Goal: Task Accomplishment & Management: Manage account settings

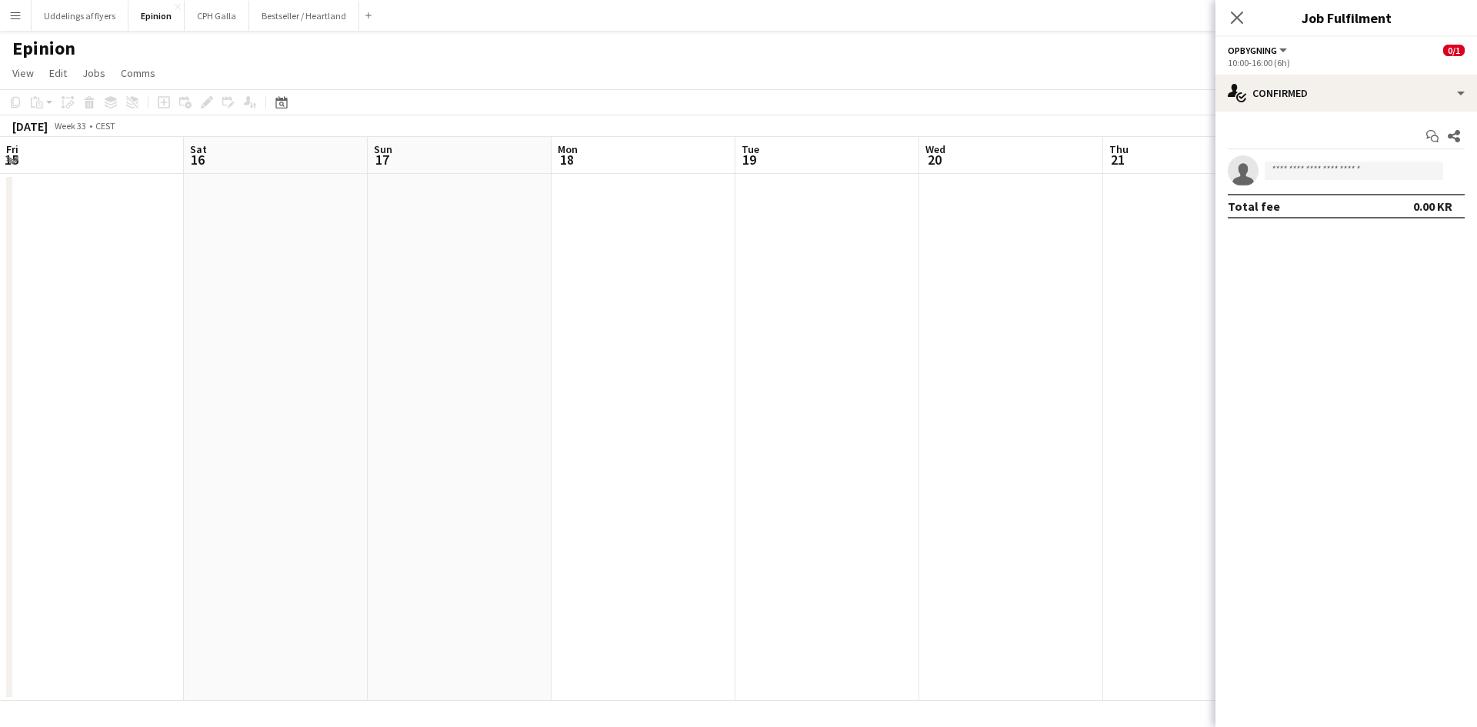
scroll to position [0, 442]
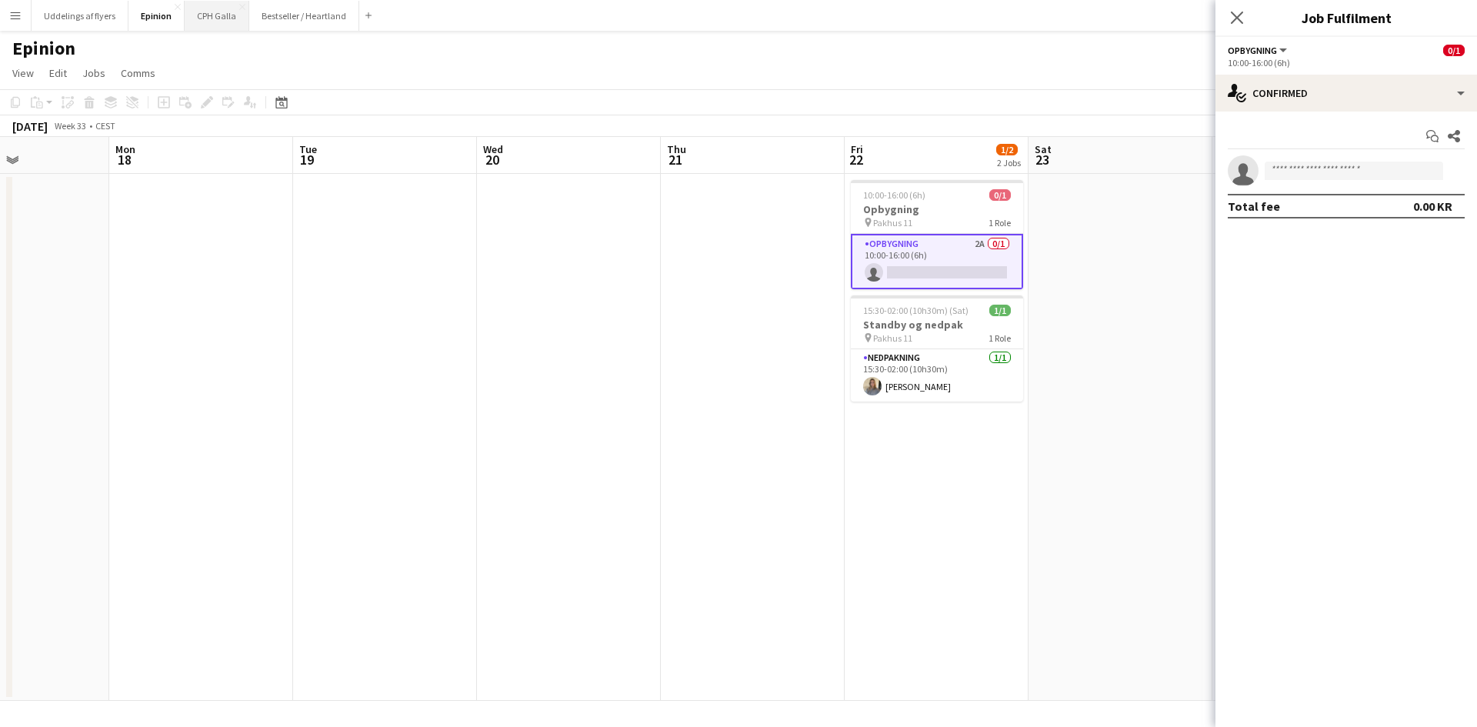
click at [231, 12] on button "CPH Galla Close" at bounding box center [217, 16] width 65 height 30
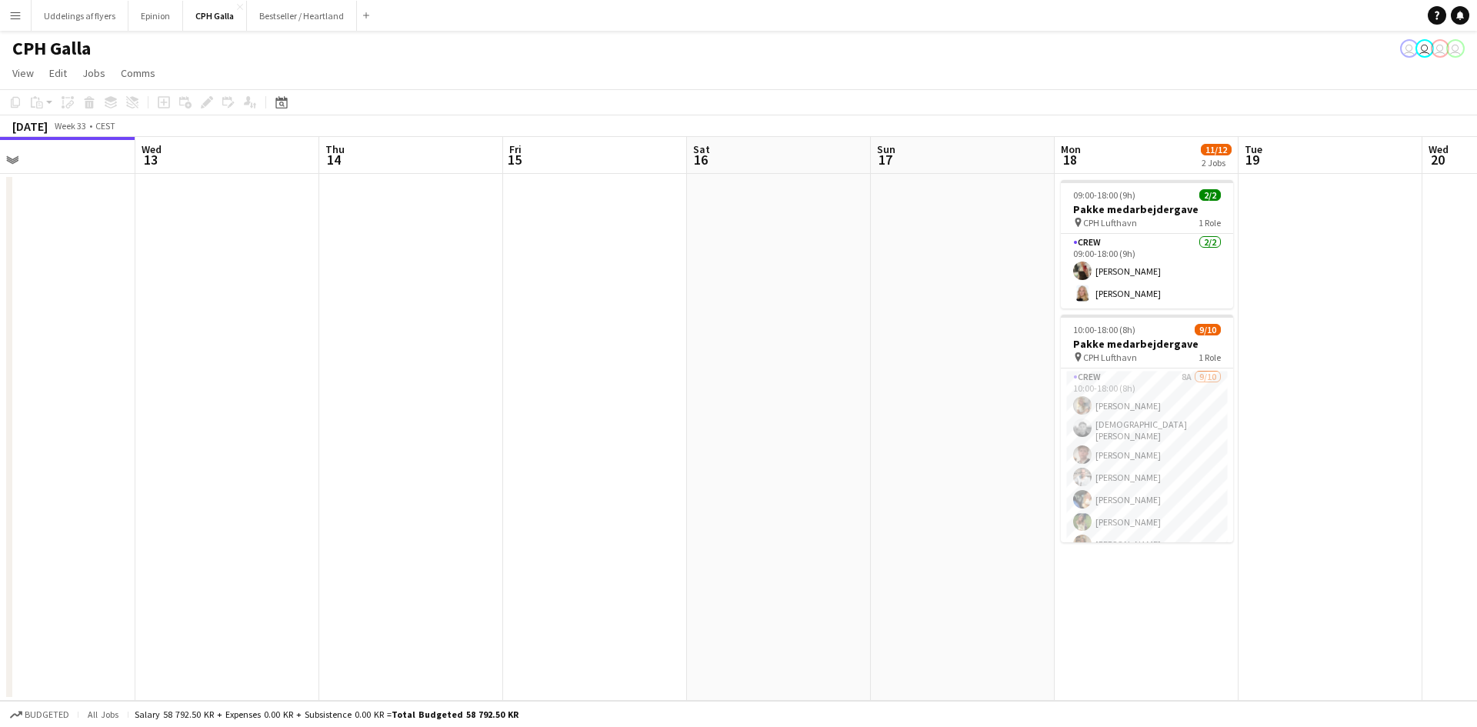
drag, startPoint x: 1130, startPoint y: 348, endPoint x: 699, endPoint y: 394, distance: 433.3
click at [702, 393] on app-calendar-viewport "Sat 9 Sun 10 Mon 11 Tue 12 Wed 13 Thu 14 Fri 15 Sat 16 Sun 17 Mon 18 11/12 2 Jo…" at bounding box center [738, 419] width 1477 height 564
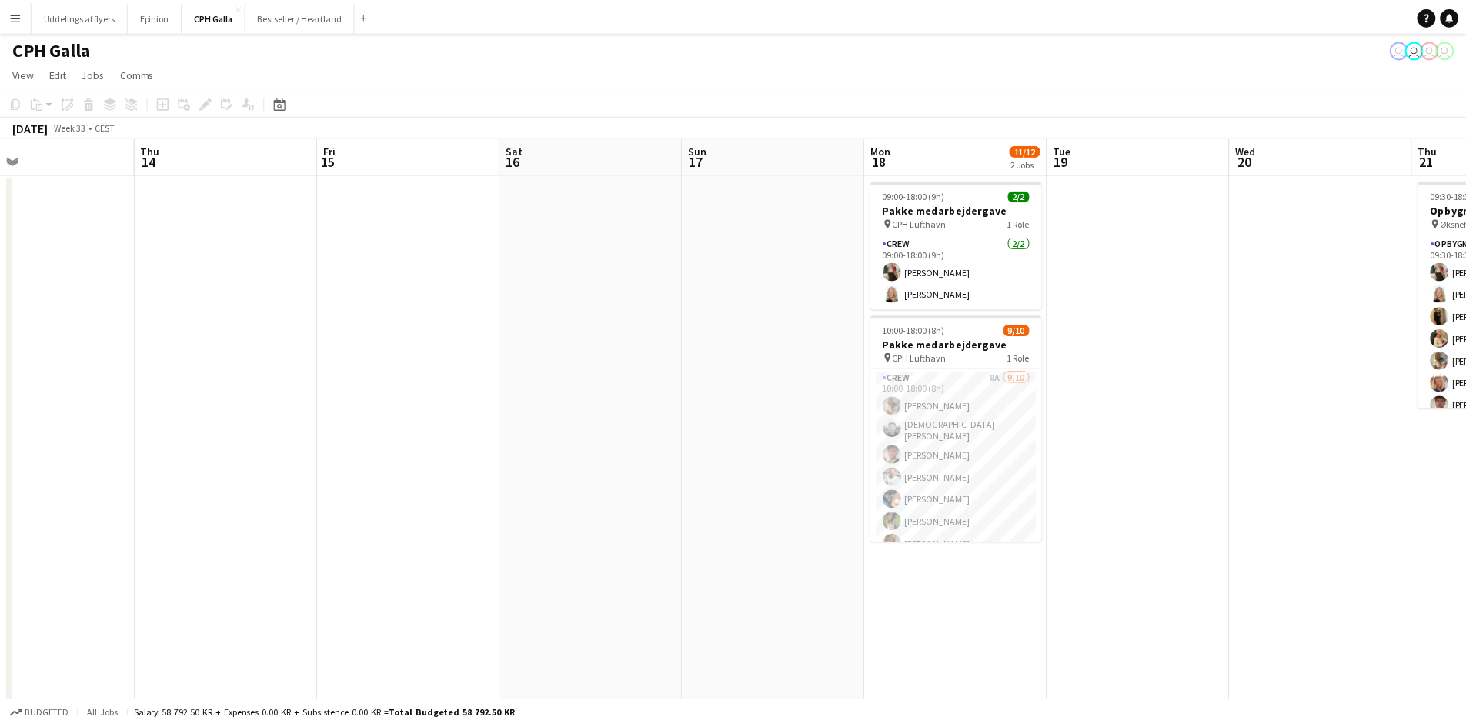
scroll to position [0, 612]
click at [967, 449] on app-card-role "Crew 8A [DATE] 10:00-18:00 (8h) Havana Pryce [PERSON_NAME] [PERSON_NAME] [PERSO…" at bounding box center [951, 497] width 172 height 258
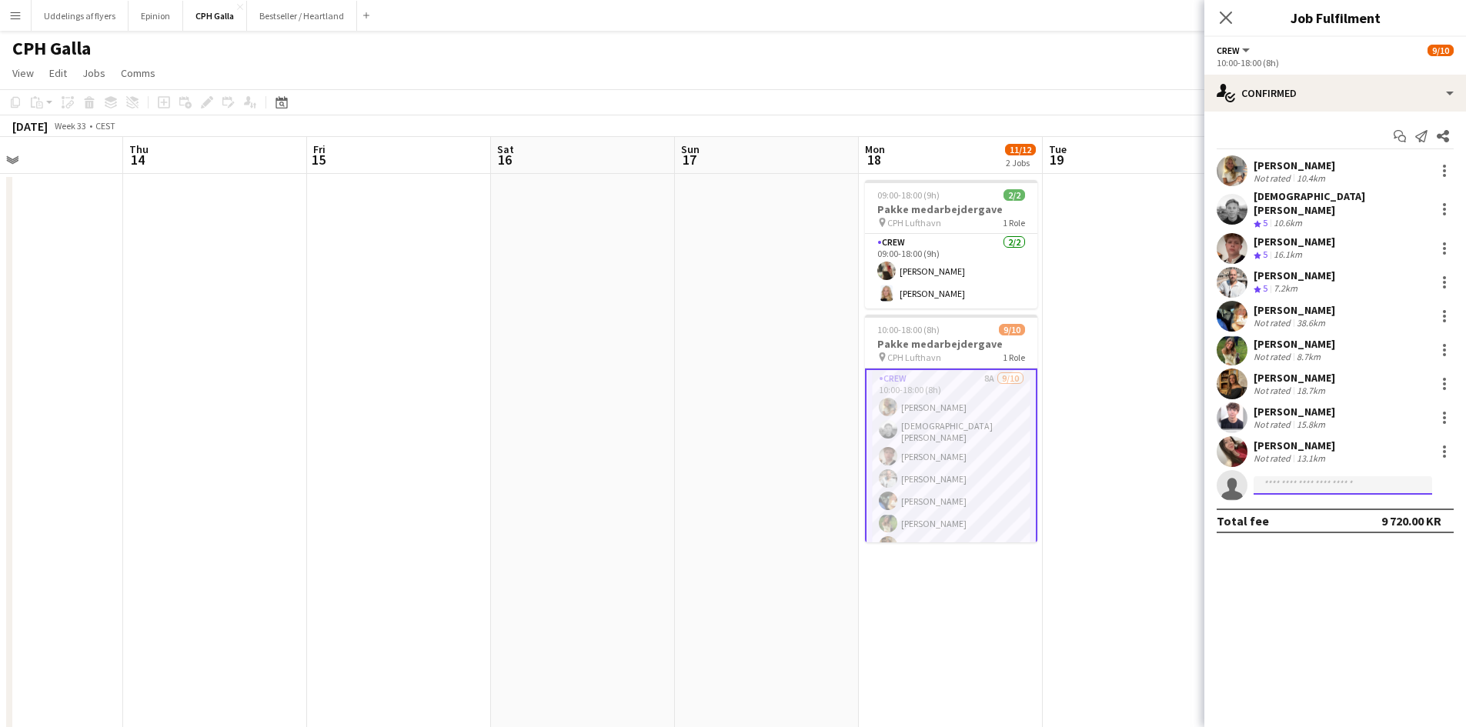
click at [1275, 476] on input at bounding box center [1342, 485] width 178 height 18
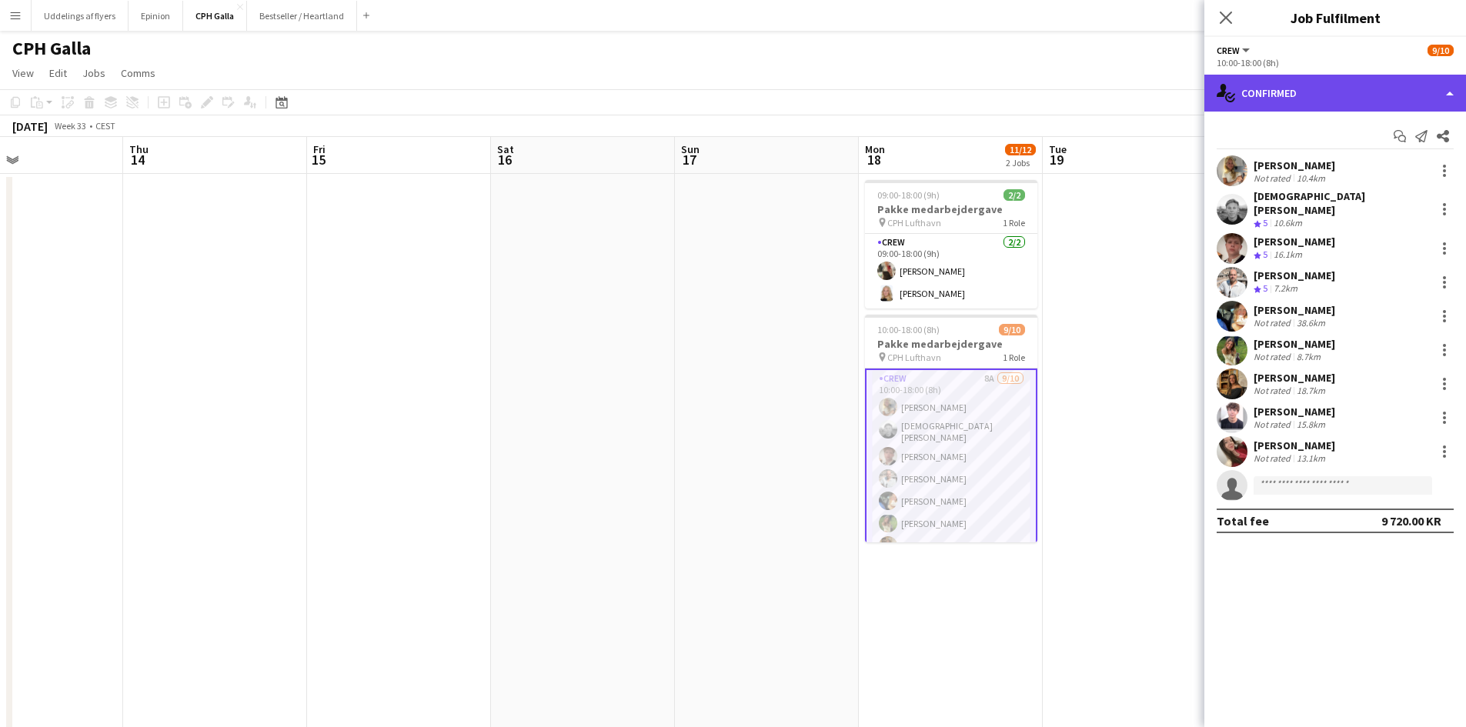
click at [1316, 98] on div "single-neutral-actions-check-2 Confirmed" at bounding box center [1335, 93] width 262 height 37
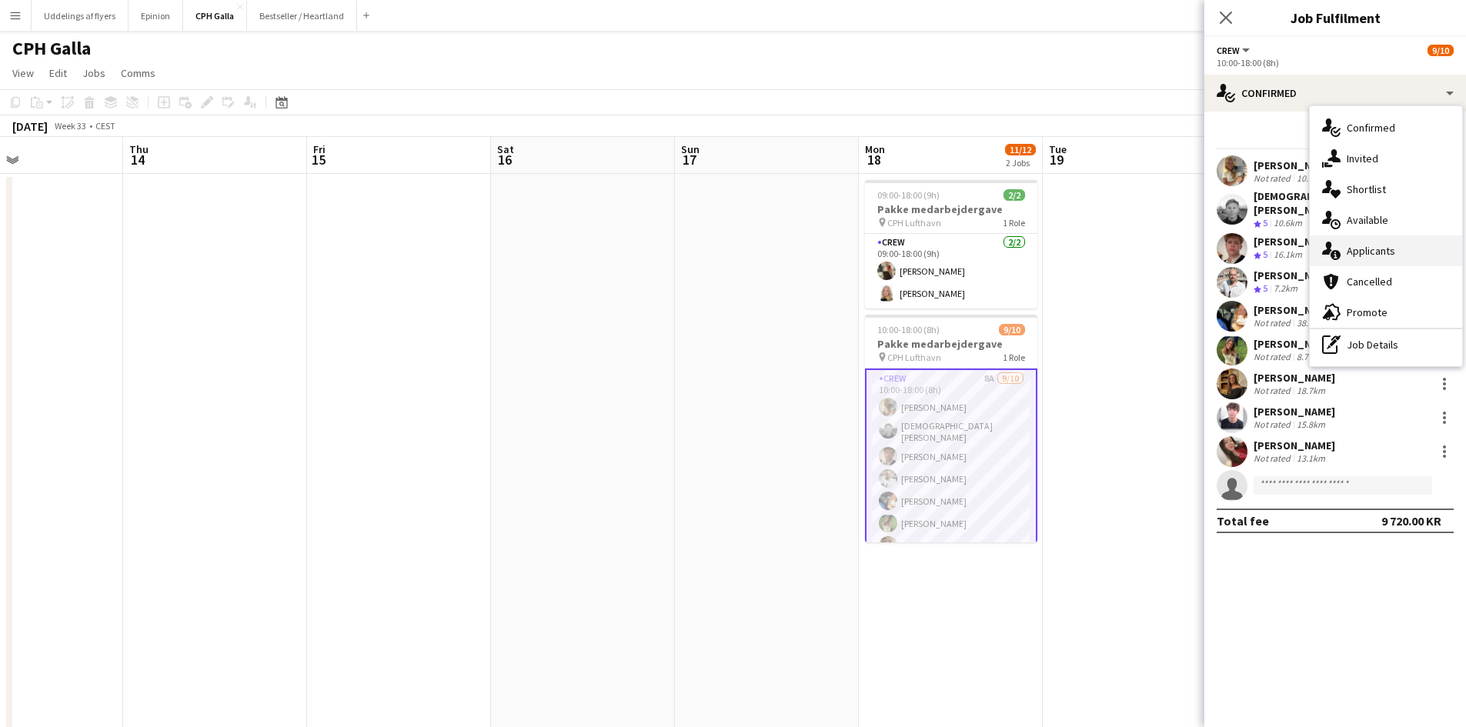
click at [1362, 237] on div "single-neutral-actions-information Applicants" at bounding box center [1385, 250] width 152 height 31
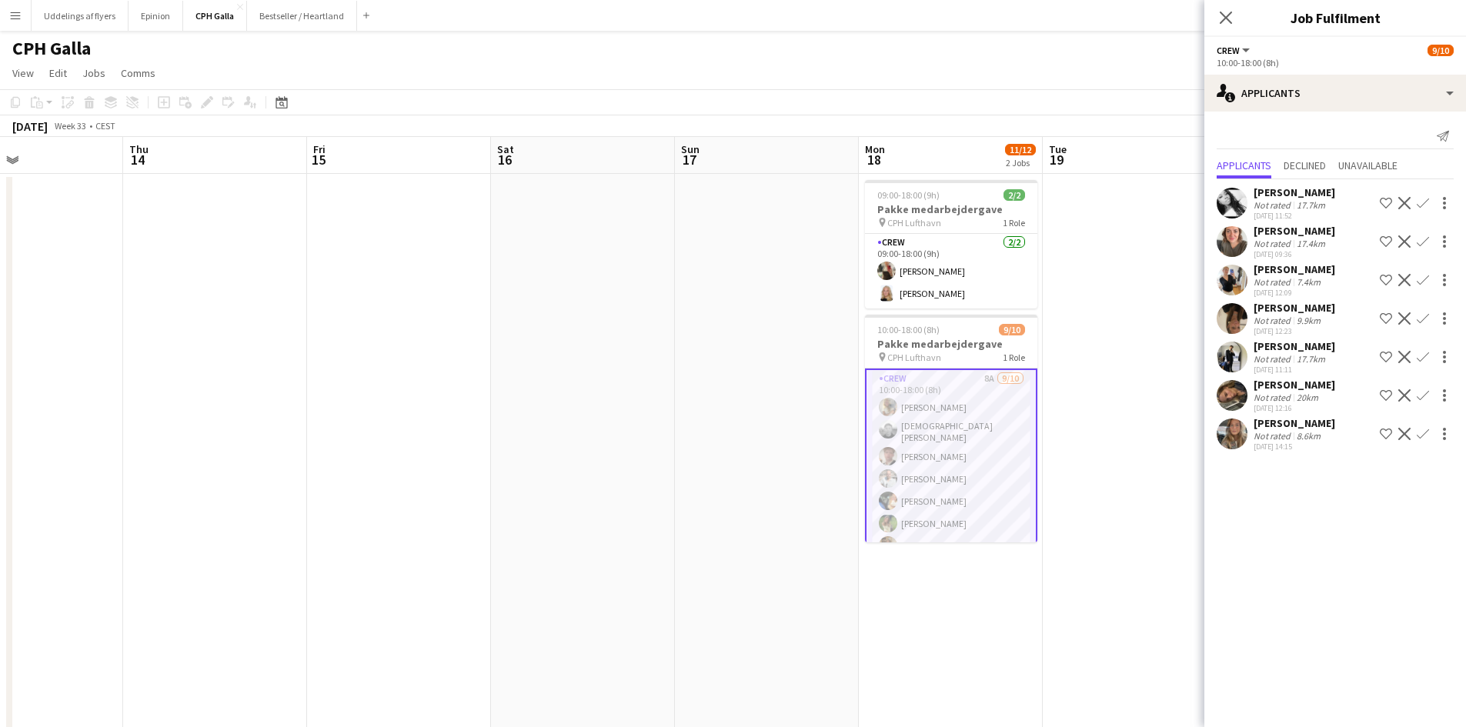
click at [1305, 414] on div "[PERSON_NAME] Not rated 17.7km [DATE] 11:52 Shortlist crew Decline Confirm [PER…" at bounding box center [1335, 316] width 262 height 275
click at [1277, 442] on div "[DATE] 14:15" at bounding box center [1294, 447] width 82 height 10
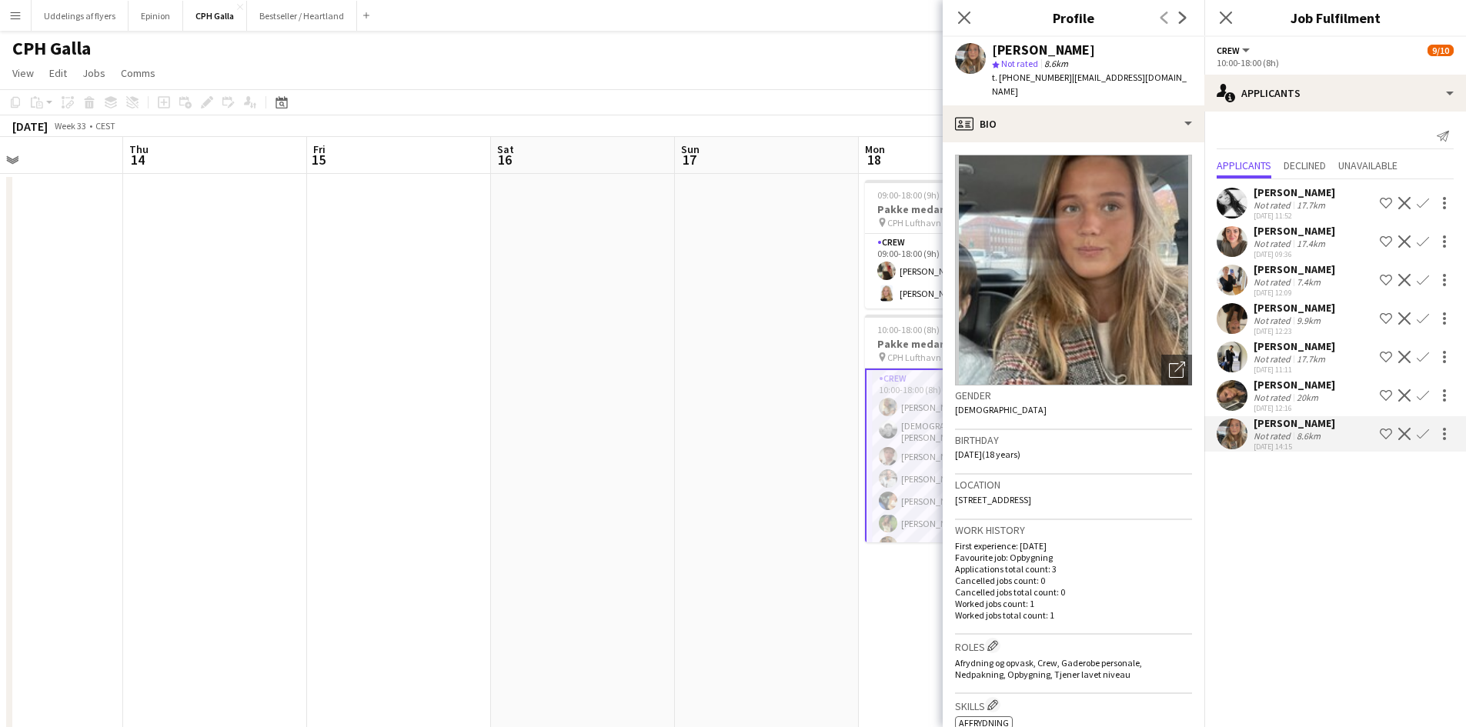
click at [1271, 405] on div "[DATE] 12:16" at bounding box center [1294, 408] width 82 height 10
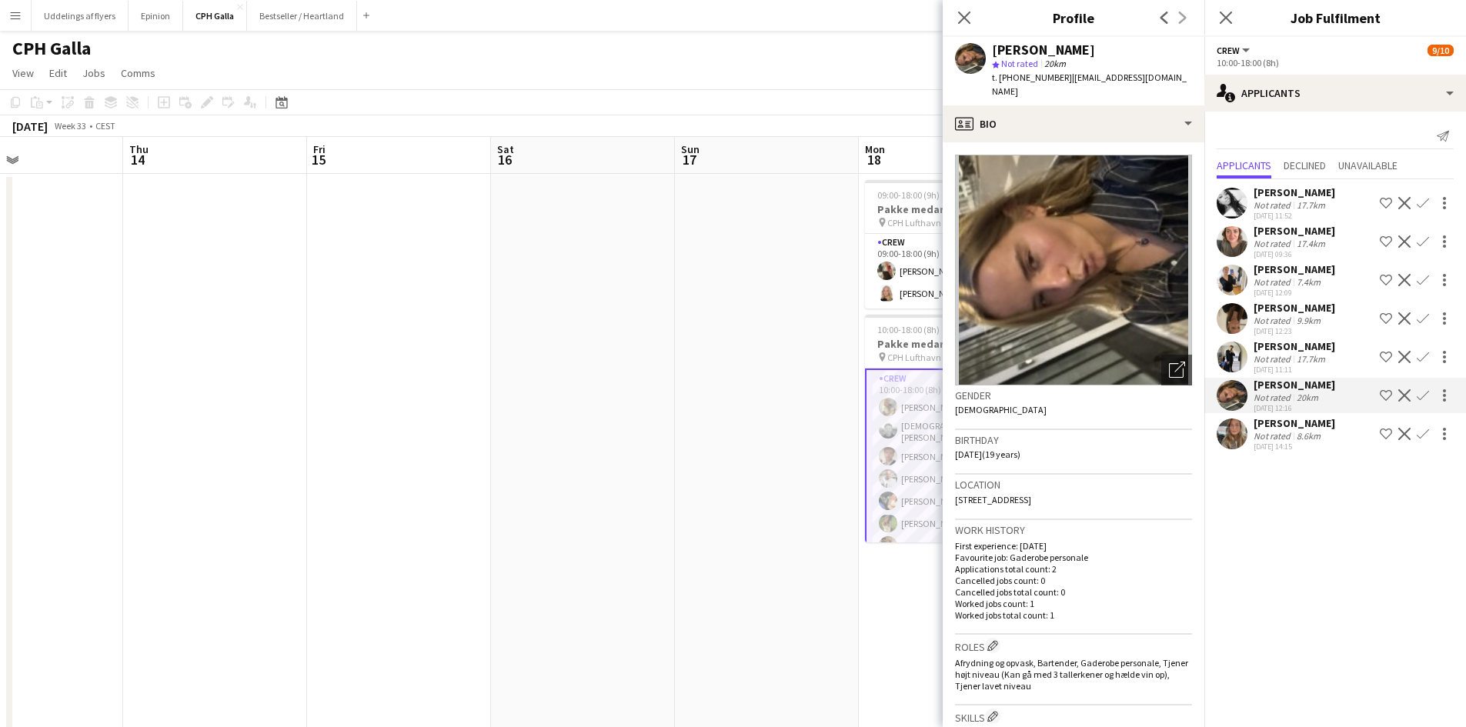
click at [1273, 367] on div "[DATE] 11:11" at bounding box center [1294, 370] width 82 height 10
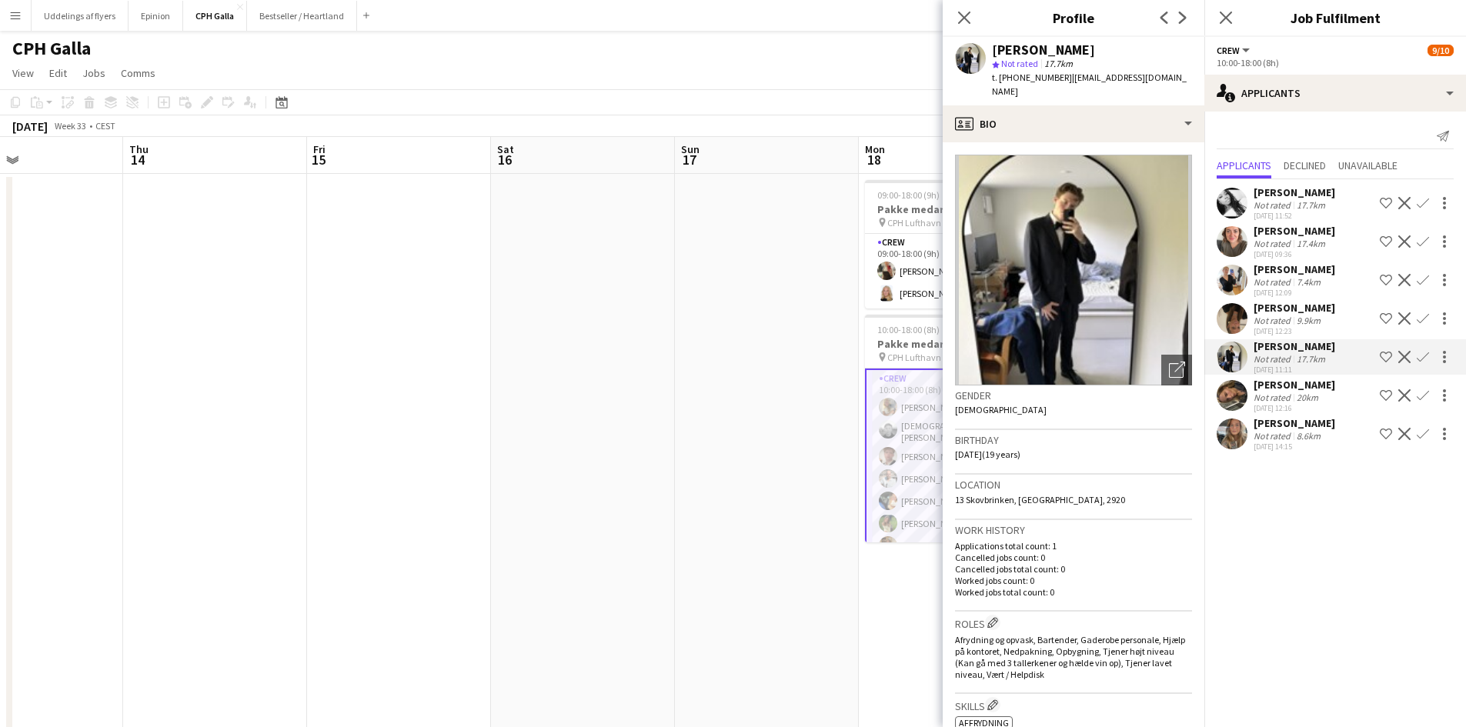
click at [1274, 310] on div "[PERSON_NAME]" at bounding box center [1294, 308] width 82 height 14
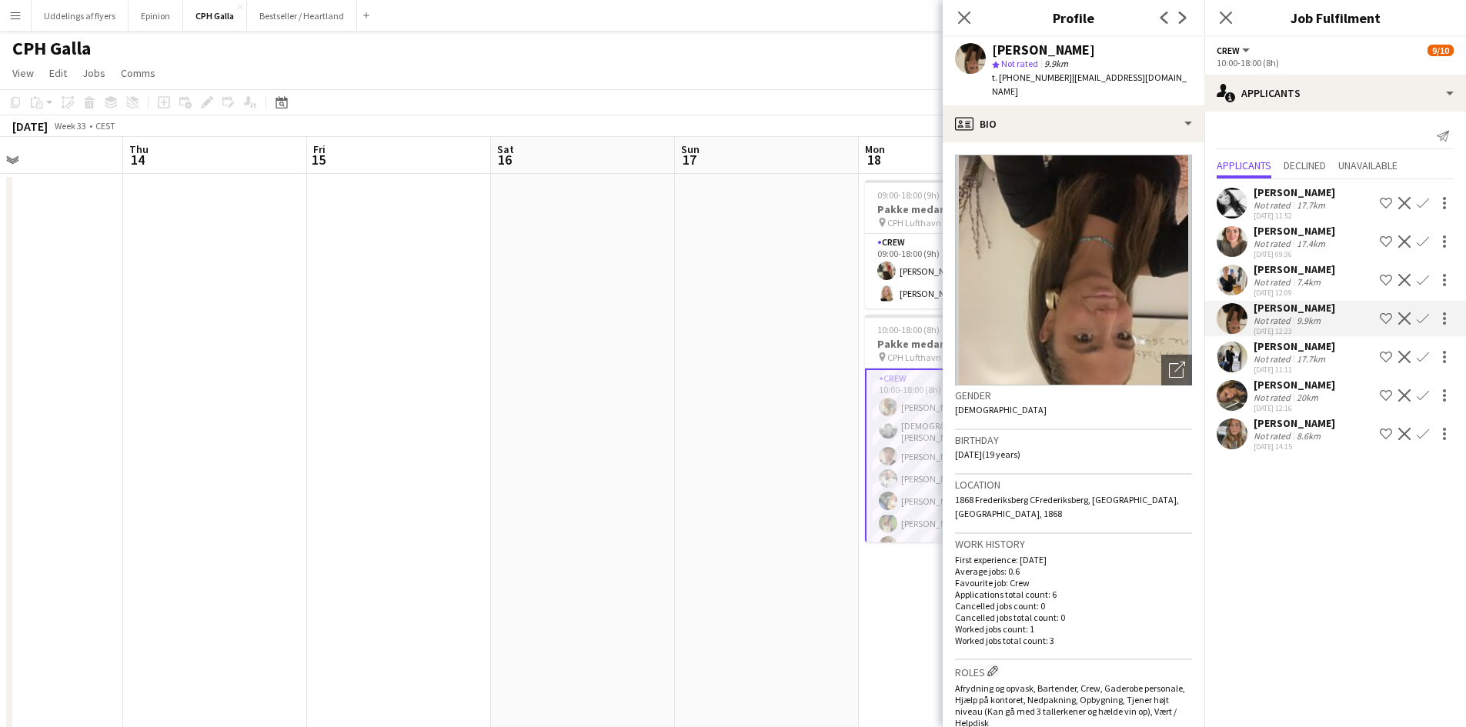
click at [1279, 275] on div "[PERSON_NAME]" at bounding box center [1294, 269] width 82 height 14
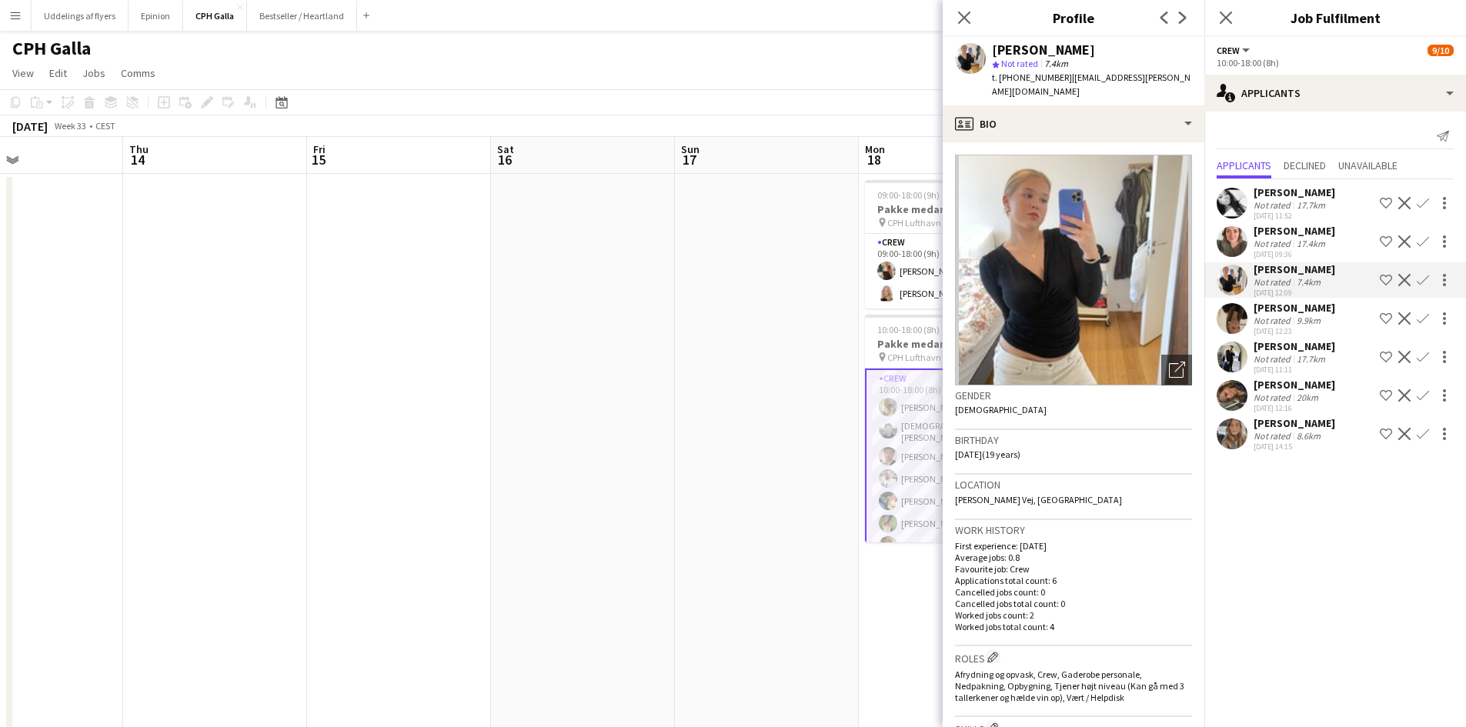
click at [1275, 255] on div "[DATE] 09:36" at bounding box center [1294, 254] width 82 height 10
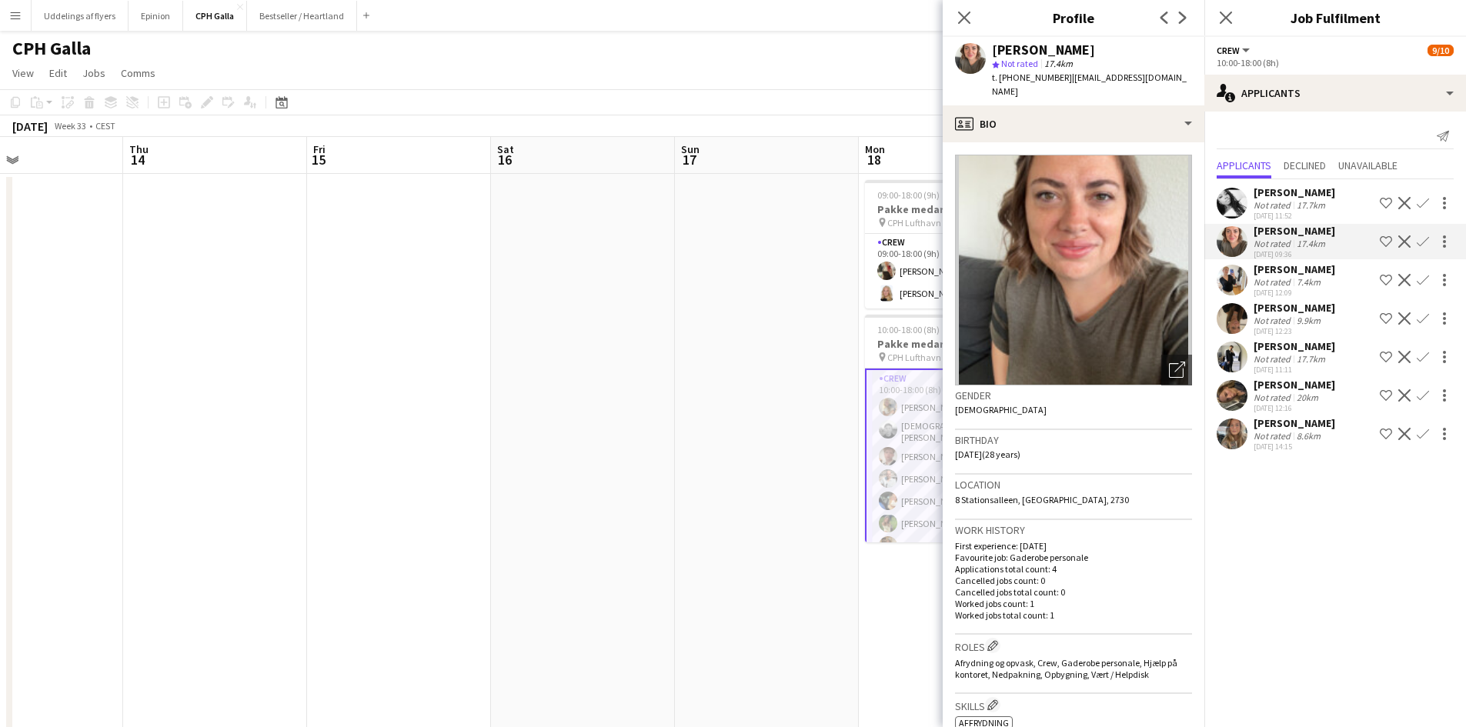
click at [1256, 208] on div "Not rated" at bounding box center [1273, 205] width 40 height 12
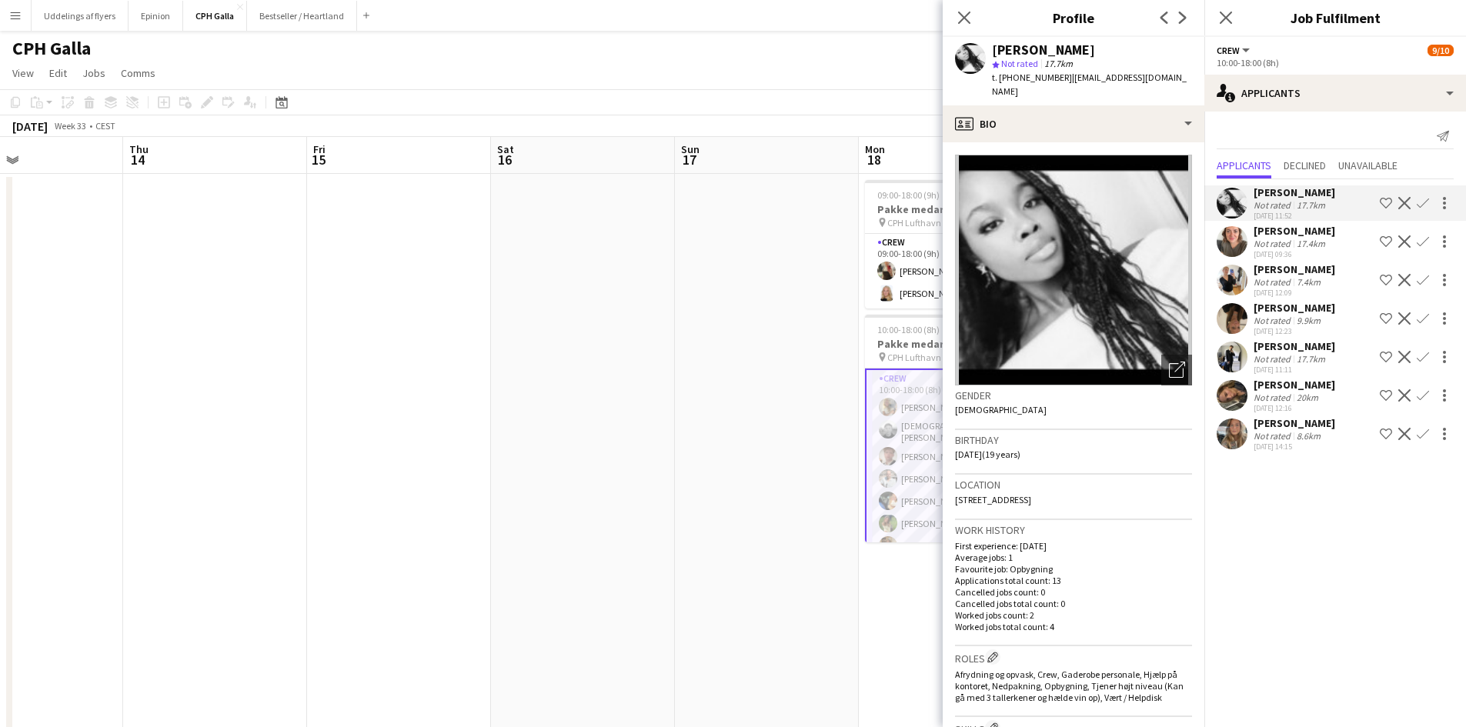
click at [1256, 432] on div "Not rated" at bounding box center [1273, 436] width 40 height 12
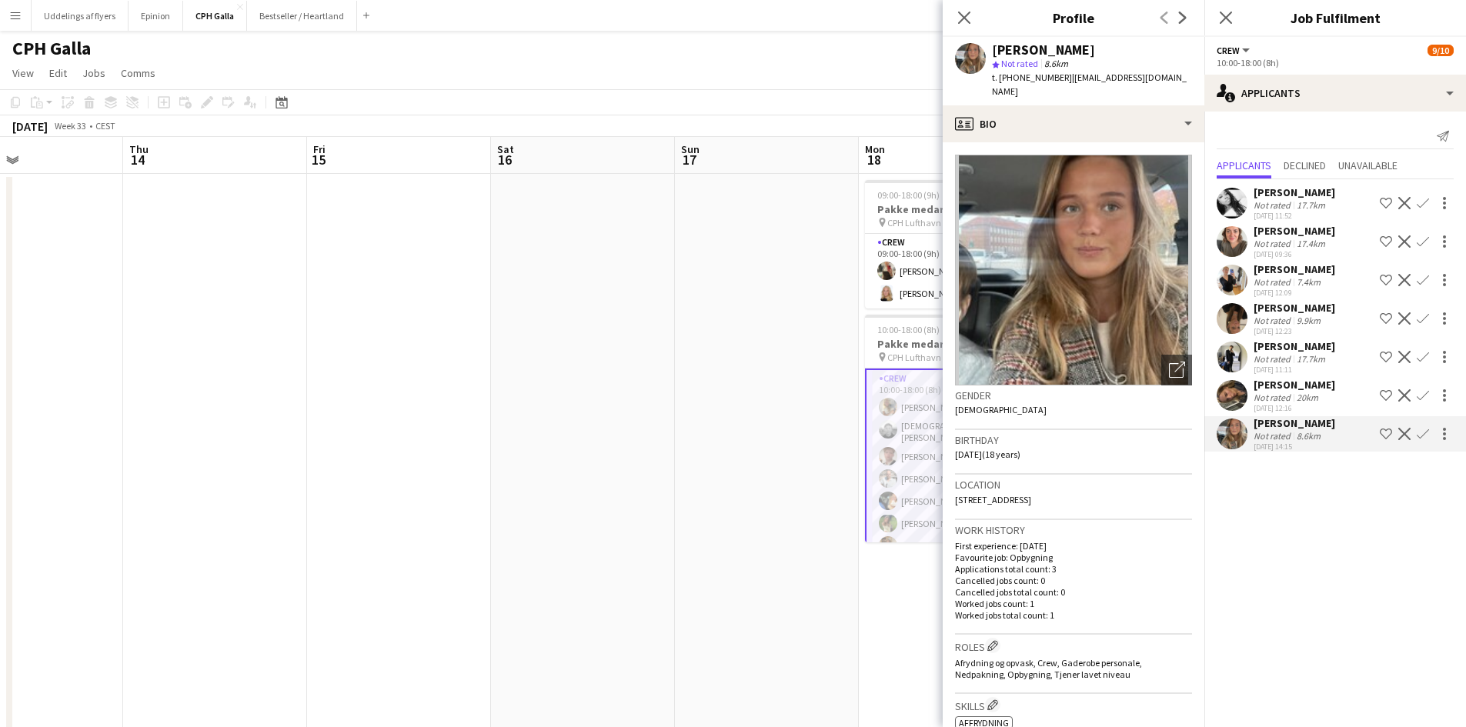
click at [1244, 398] on app-user-avatar at bounding box center [1231, 395] width 31 height 31
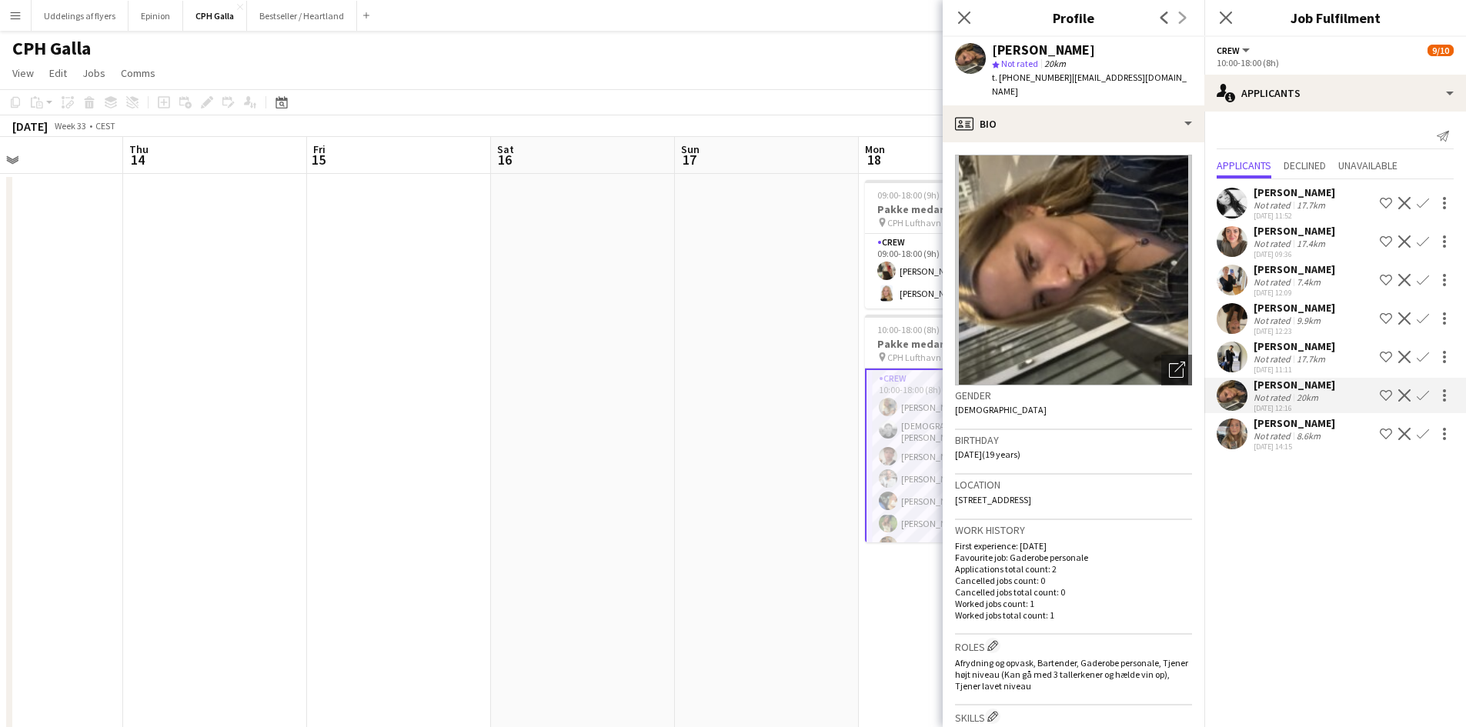
click at [1253, 336] on div "[DATE] 12:23" at bounding box center [1294, 331] width 82 height 10
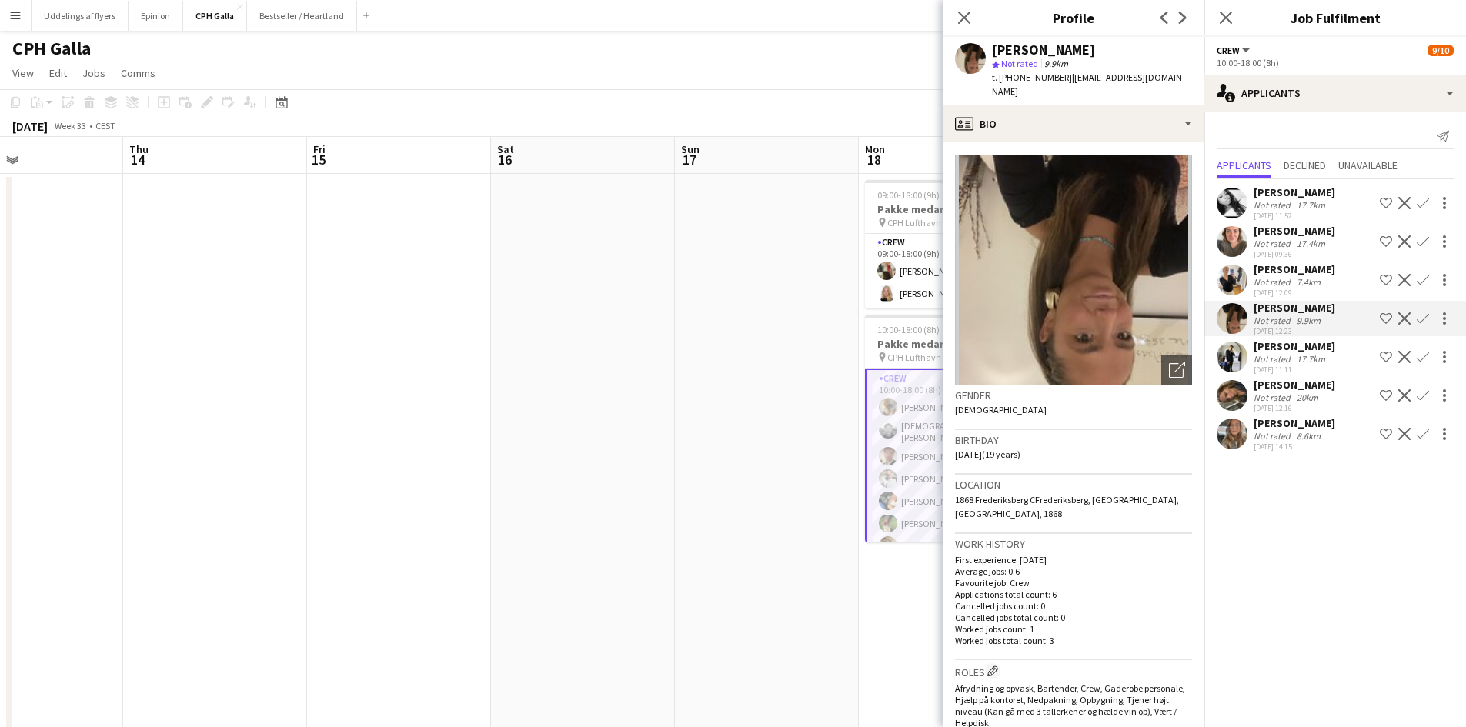
click at [1258, 284] on div "Not rated" at bounding box center [1273, 282] width 40 height 12
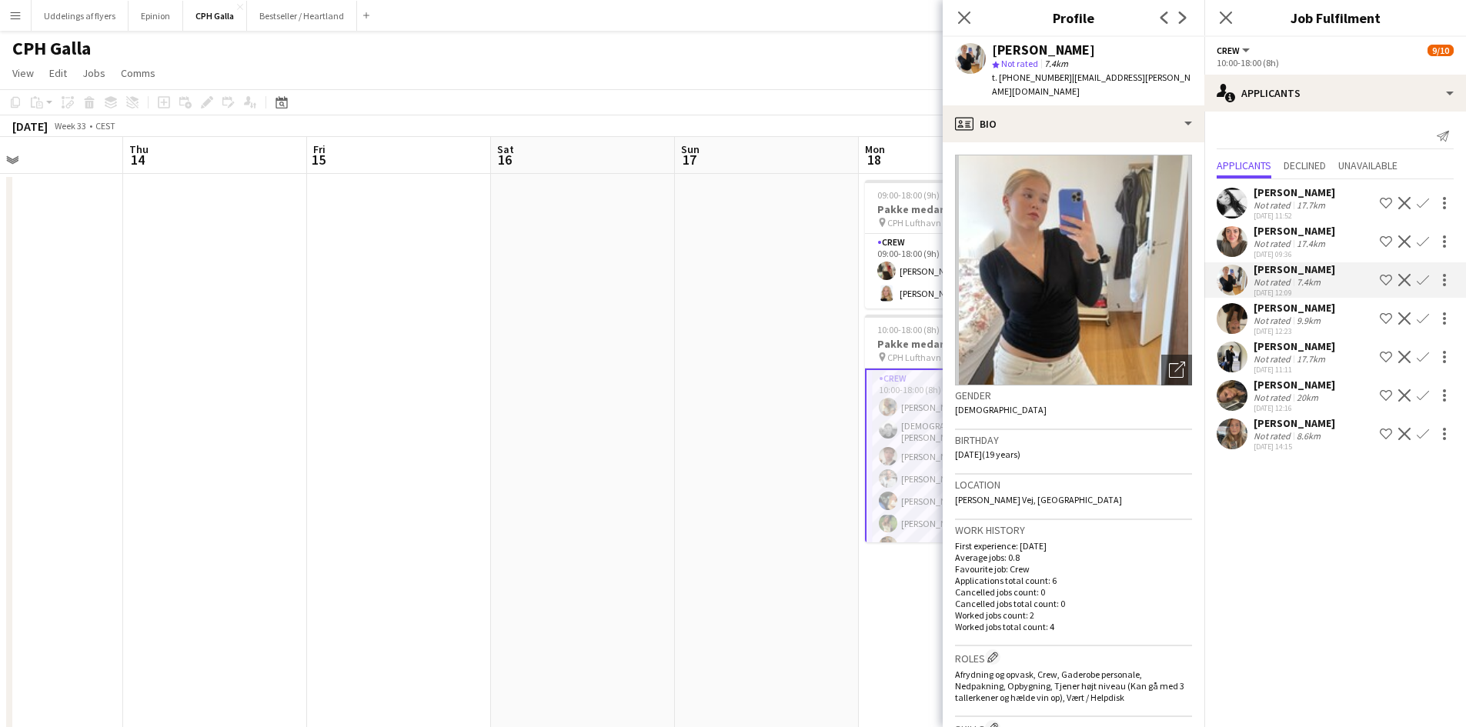
click at [1272, 238] on div "Not rated" at bounding box center [1273, 244] width 40 height 12
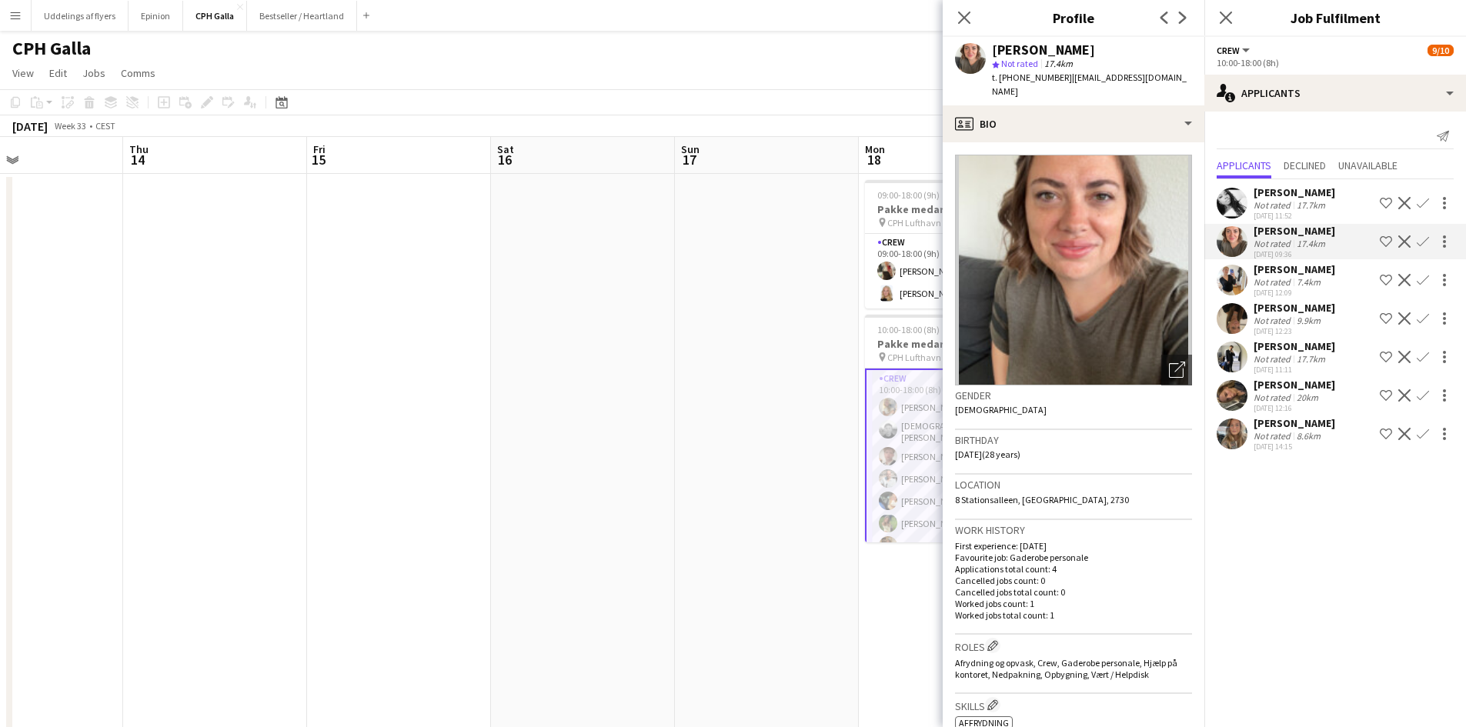
click at [1277, 192] on div "[PERSON_NAME]" at bounding box center [1294, 192] width 82 height 14
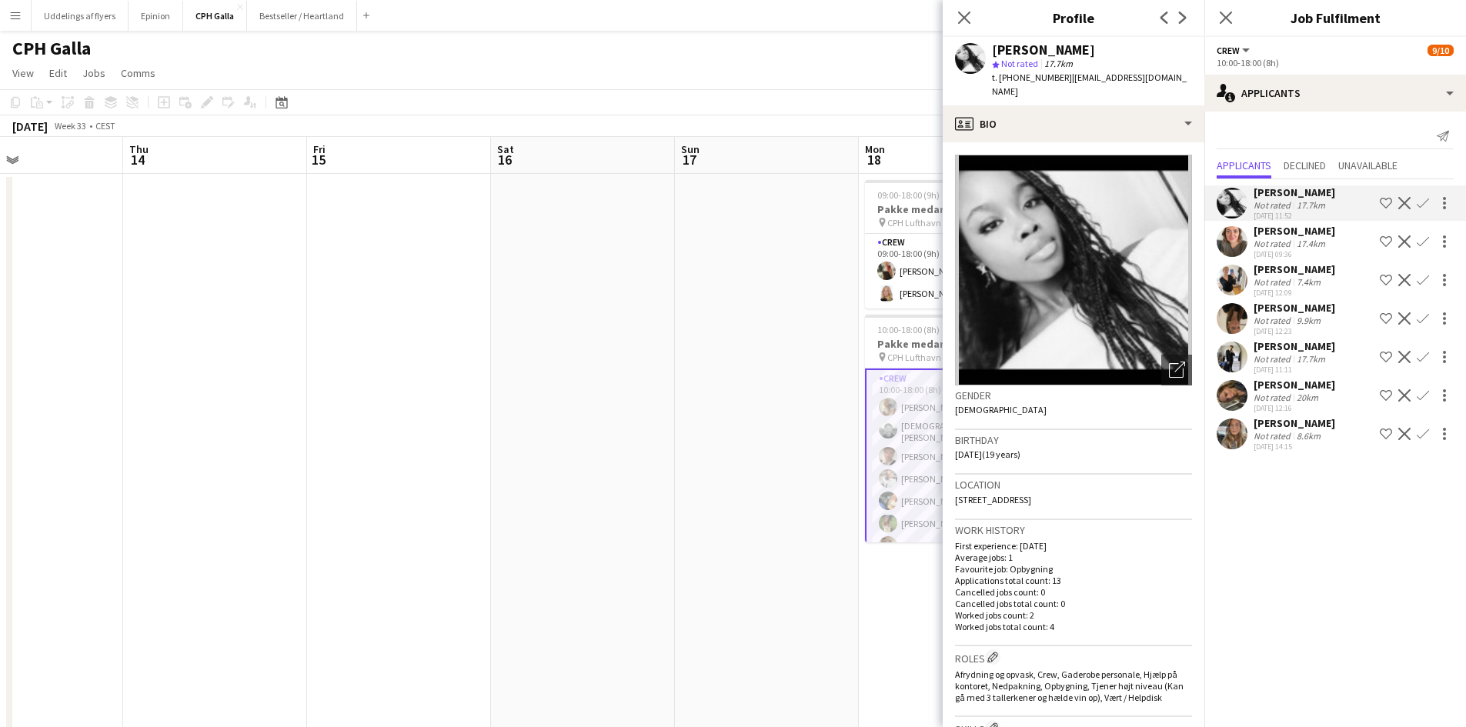
drag, startPoint x: 952, startPoint y: 26, endPoint x: 943, endPoint y: 31, distance: 10.3
click at [943, 31] on div "Close pop-in" at bounding box center [963, 17] width 43 height 35
click at [971, 24] on app-icon "Close pop-in" at bounding box center [964, 18] width 22 height 22
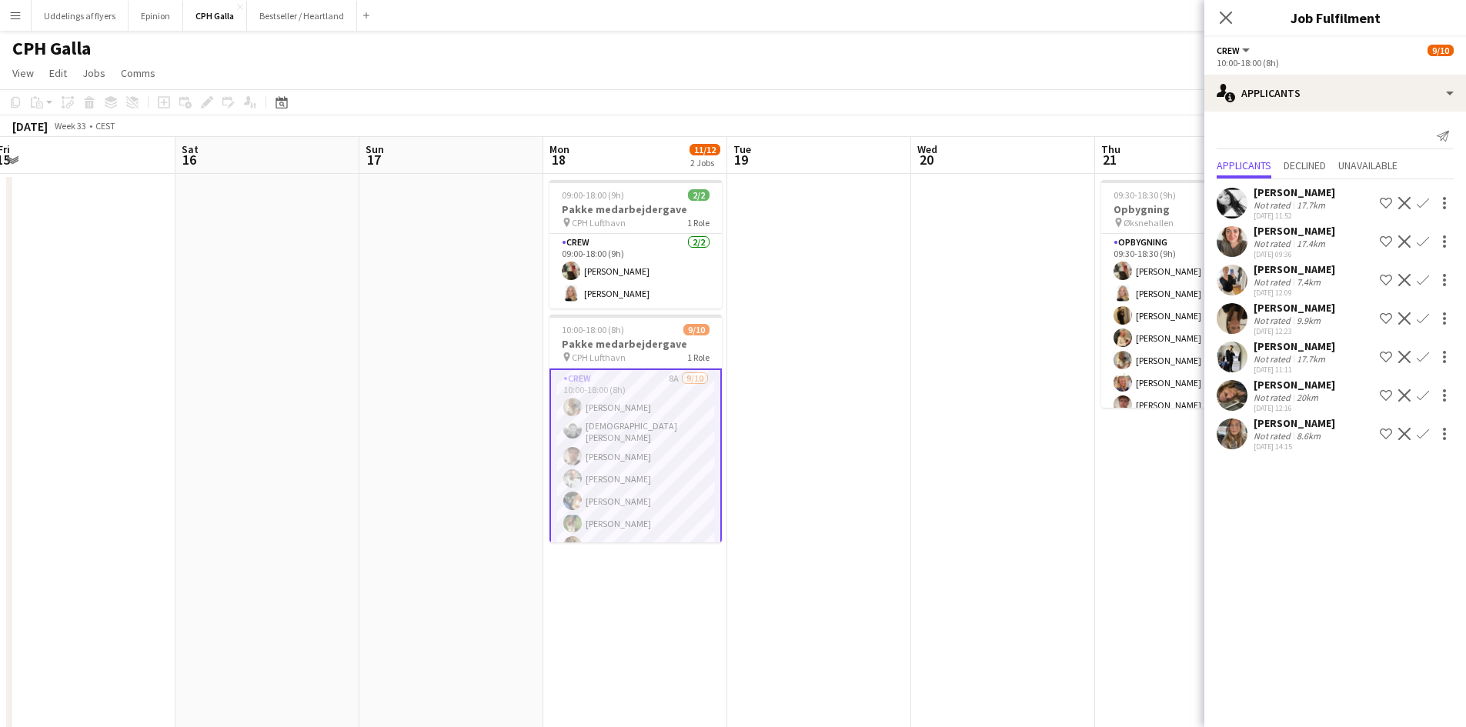
drag, startPoint x: 1052, startPoint y: 333, endPoint x: 532, endPoint y: 420, distance: 526.5
click at [529, 419] on app-calendar-viewport "Tue 12 Wed 13 Thu 14 Fri 15 Sat 16 Sun 17 Mon 18 11/12 2 Jobs Tue 19 Wed 20 Thu…" at bounding box center [733, 521] width 1466 height 769
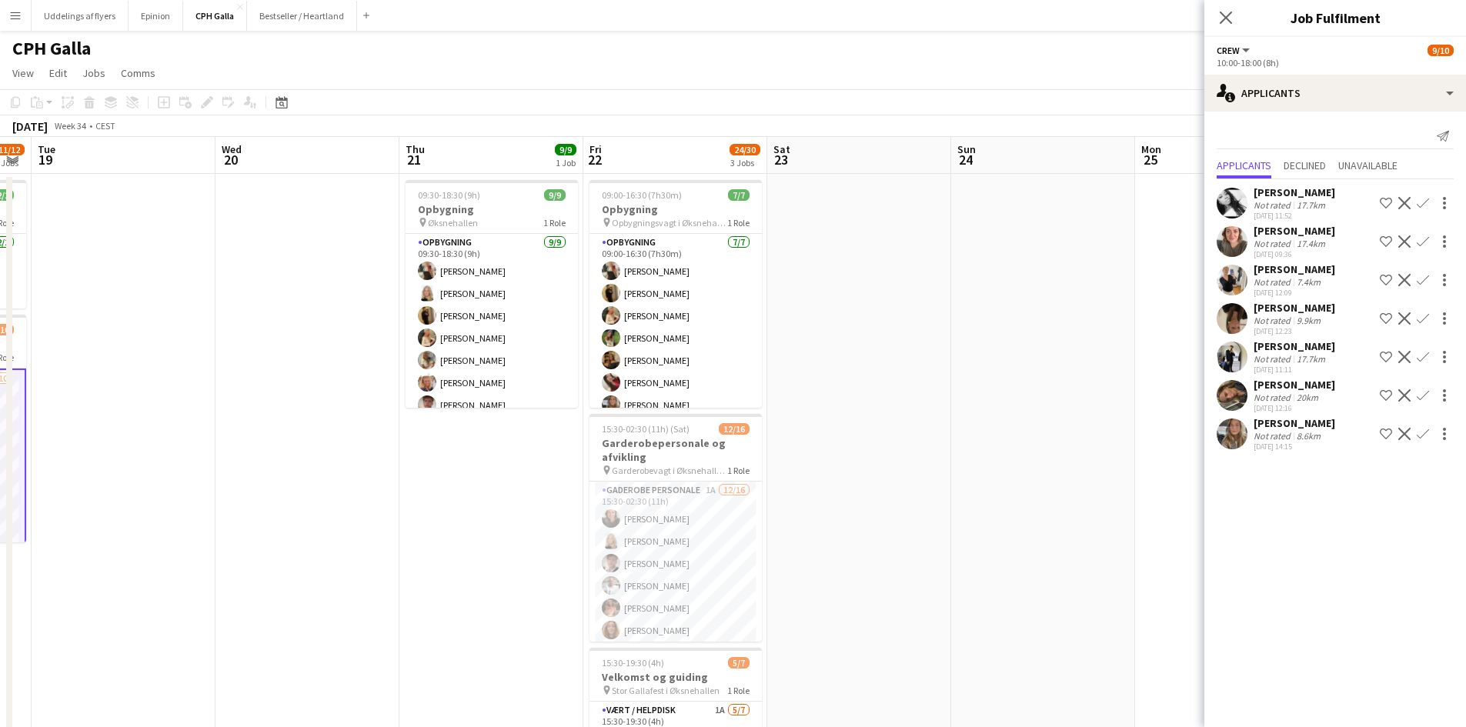
scroll to position [0, 505]
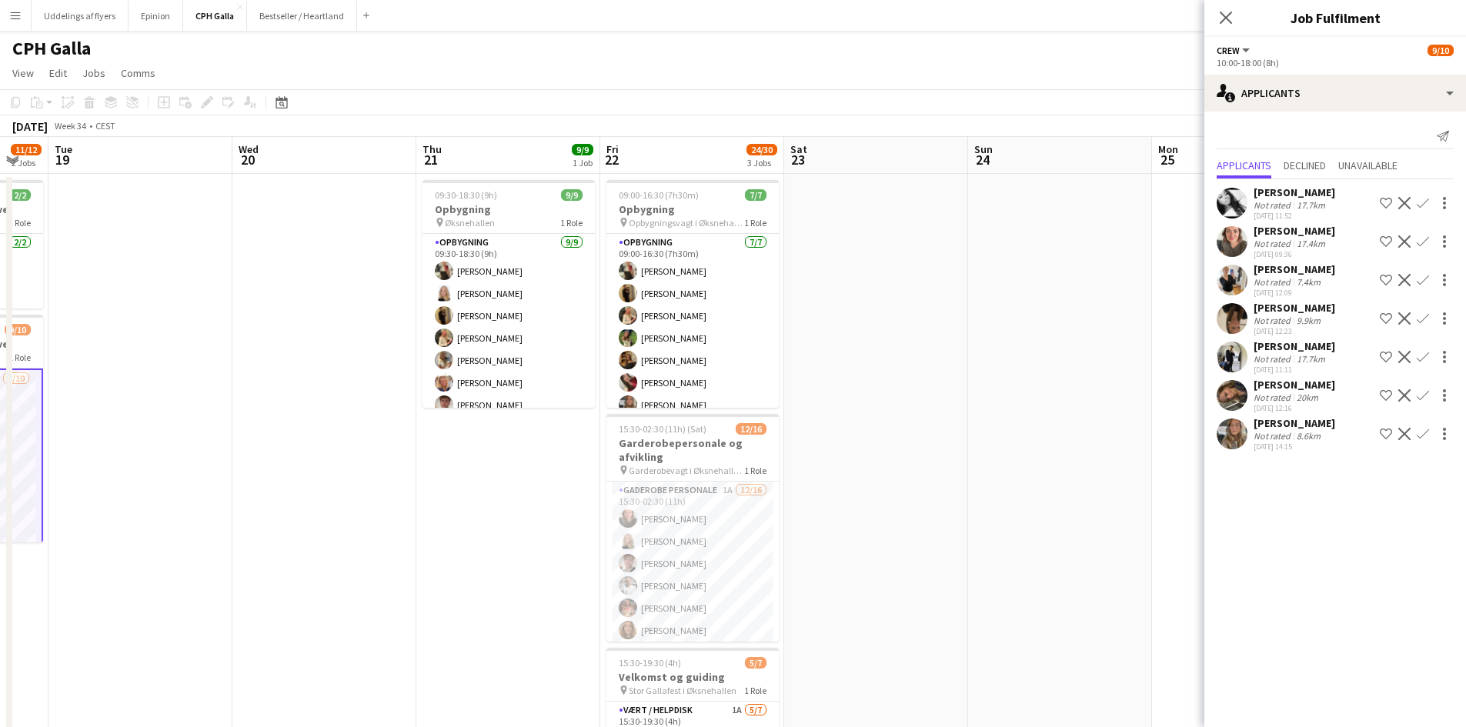
drag, startPoint x: 838, startPoint y: 405, endPoint x: 401, endPoint y: 438, distance: 438.2
click at [401, 438] on app-calendar-viewport "Sat 16 Sun 17 Mon 18 11/12 2 Jobs Tue 19 Wed 20 Thu 21 9/9 1 Job Fri 22 24/30 3…" at bounding box center [733, 521] width 1466 height 769
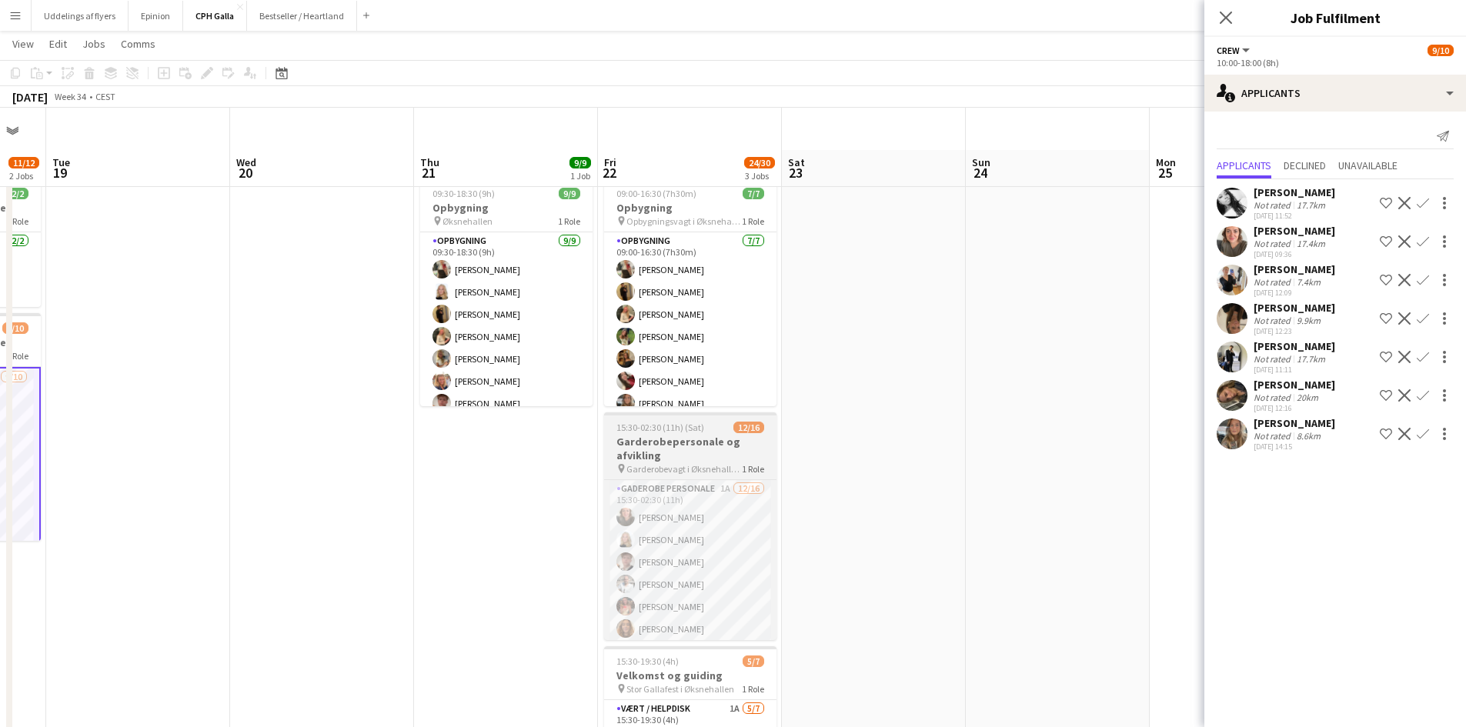
scroll to position [102, 0]
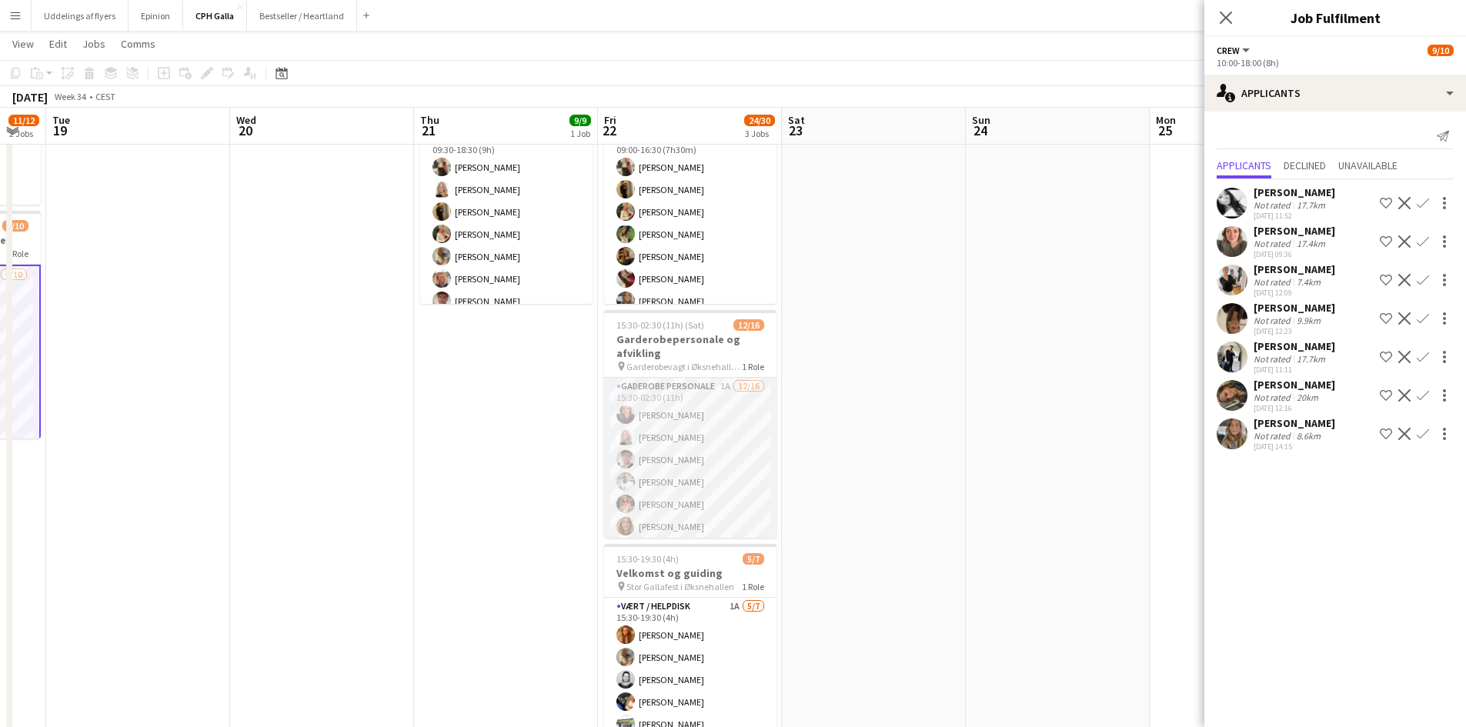
click at [655, 485] on app-card-role "Gaderobe personale 1A [DATE] 15:30-02:30 (11h) [PERSON_NAME] [PERSON_NAME] [PER…" at bounding box center [690, 571] width 172 height 387
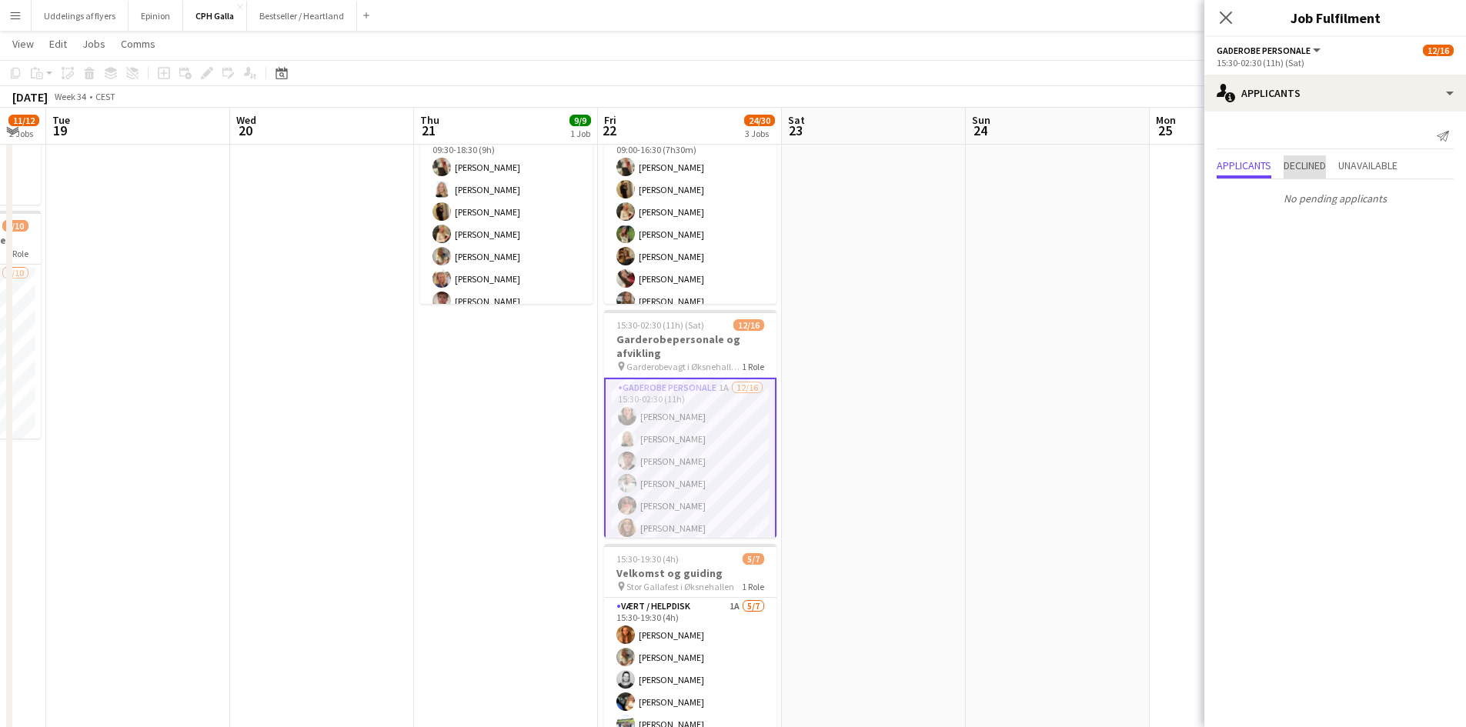
click at [1325, 167] on span "Declined" at bounding box center [1304, 165] width 42 height 11
click at [1384, 164] on p "No declined applicants" at bounding box center [1335, 167] width 262 height 26
click at [1383, 132] on span "Unavailable" at bounding box center [1367, 133] width 59 height 11
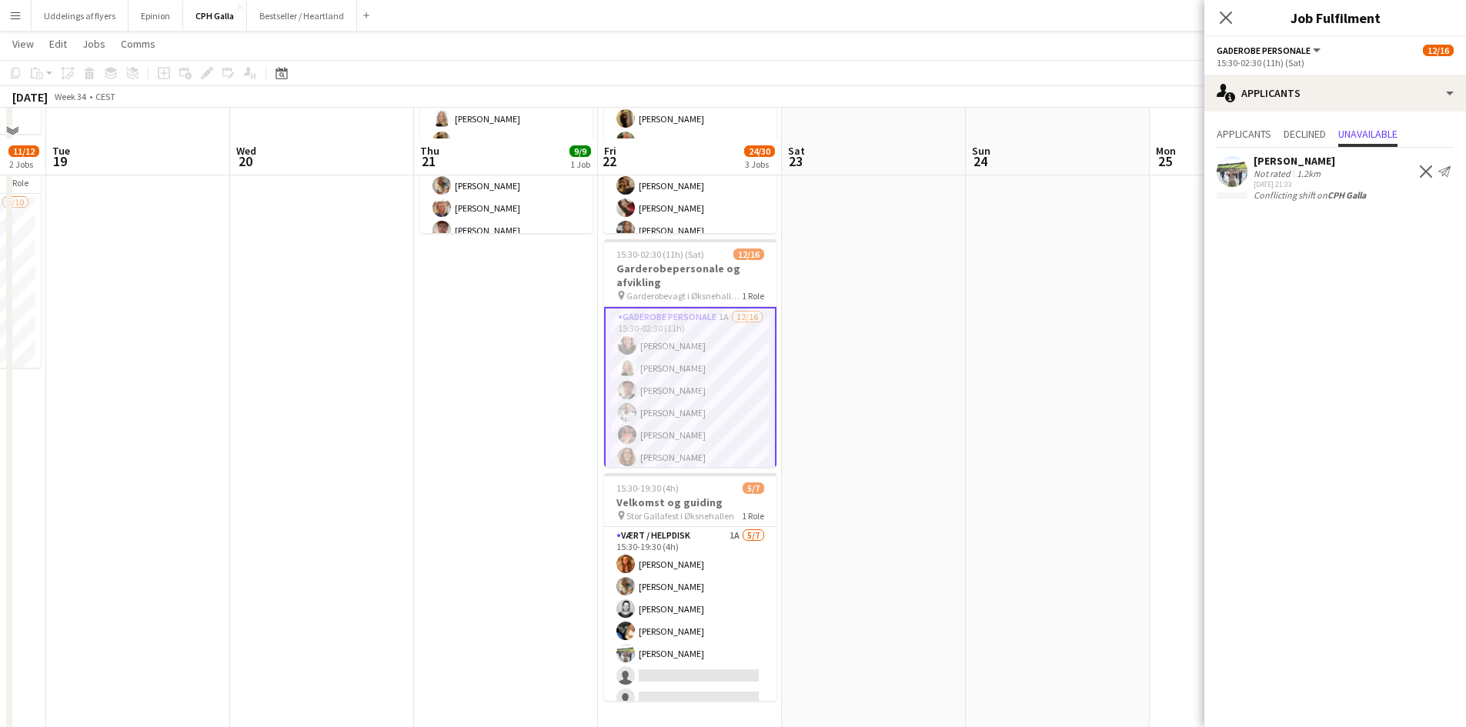
scroll to position [204, 0]
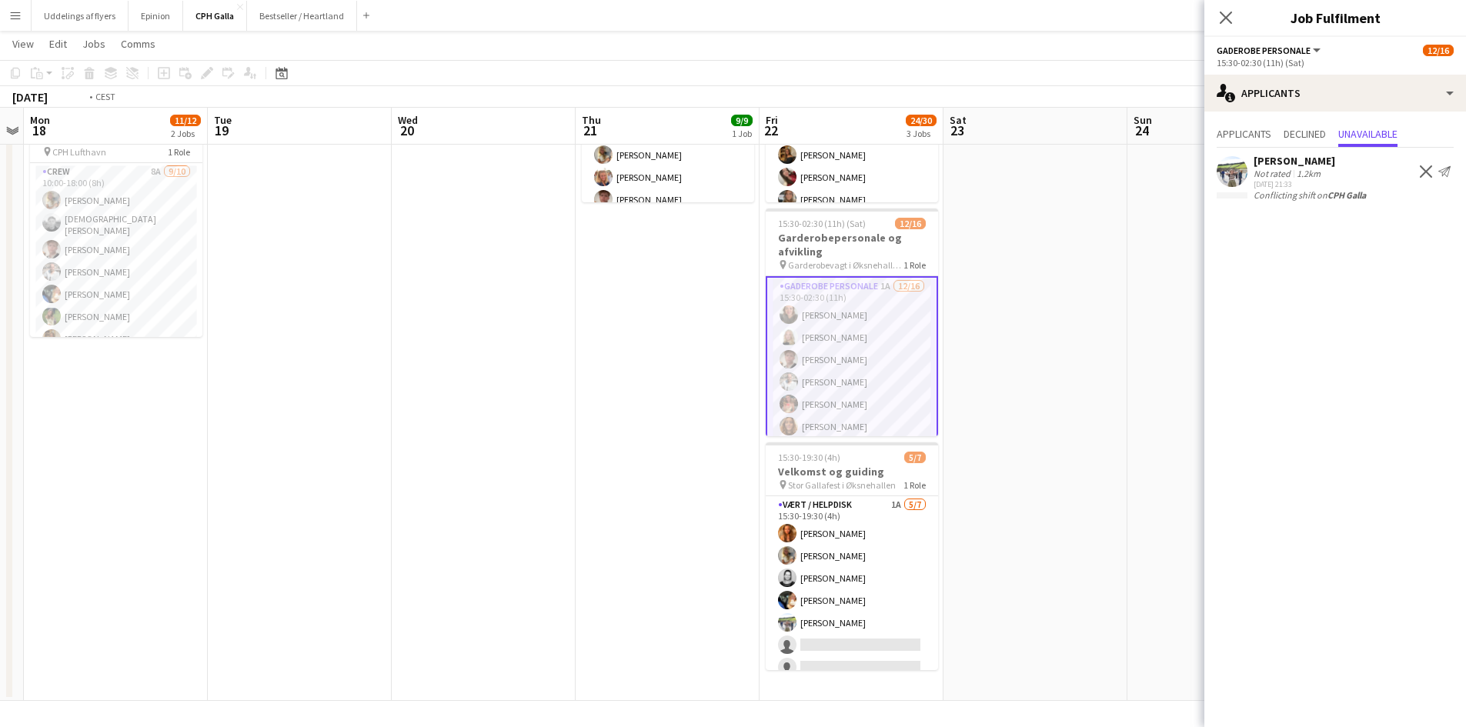
drag, startPoint x: 435, startPoint y: 493, endPoint x: 1053, endPoint y: 435, distance: 621.3
click at [1053, 435] on app-calendar-viewport "Sat 16 Sun 17 Mon 18 11/12 2 Jobs Tue 19 Wed 20 Thu 21 9/9 1 Job Fri 22 24/30 3…" at bounding box center [733, 278] width 1466 height 845
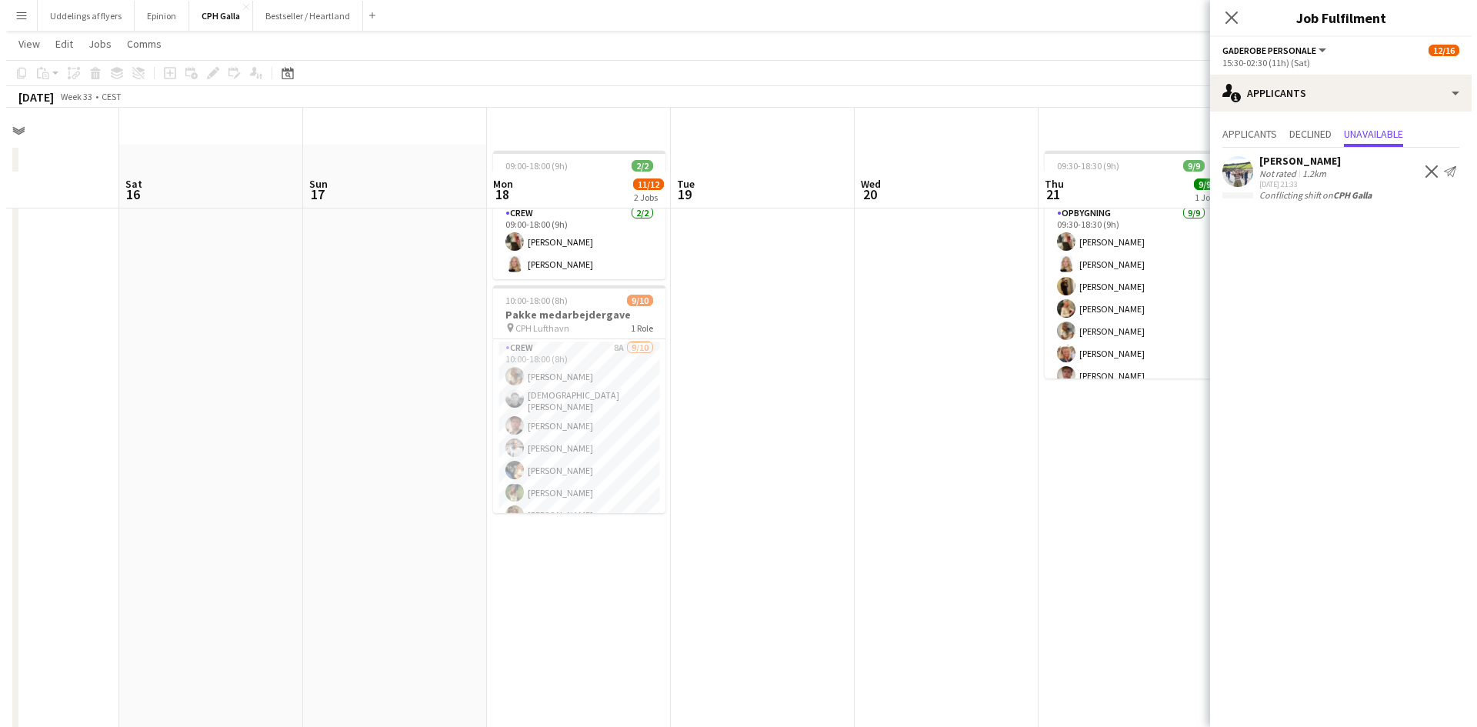
scroll to position [0, 0]
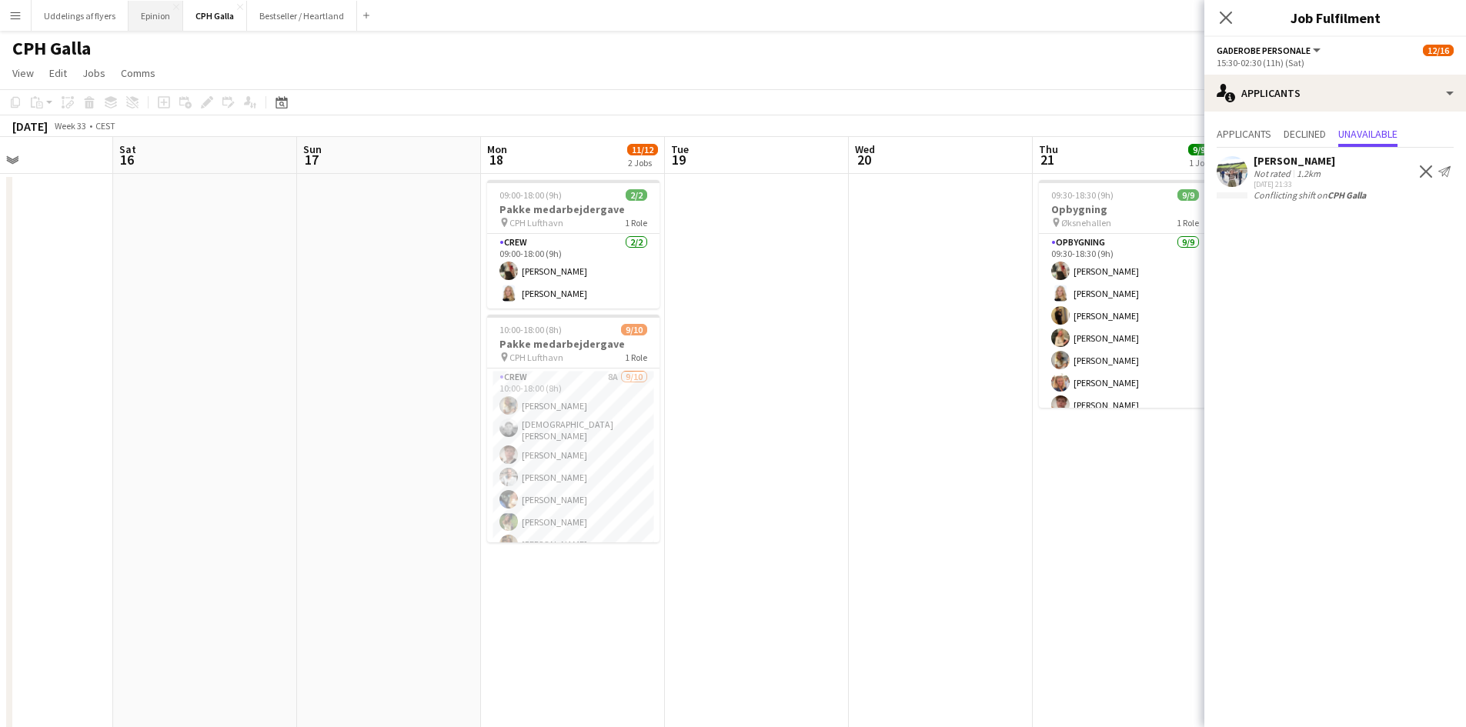
click at [158, 16] on button "Epinion Close" at bounding box center [155, 16] width 55 height 30
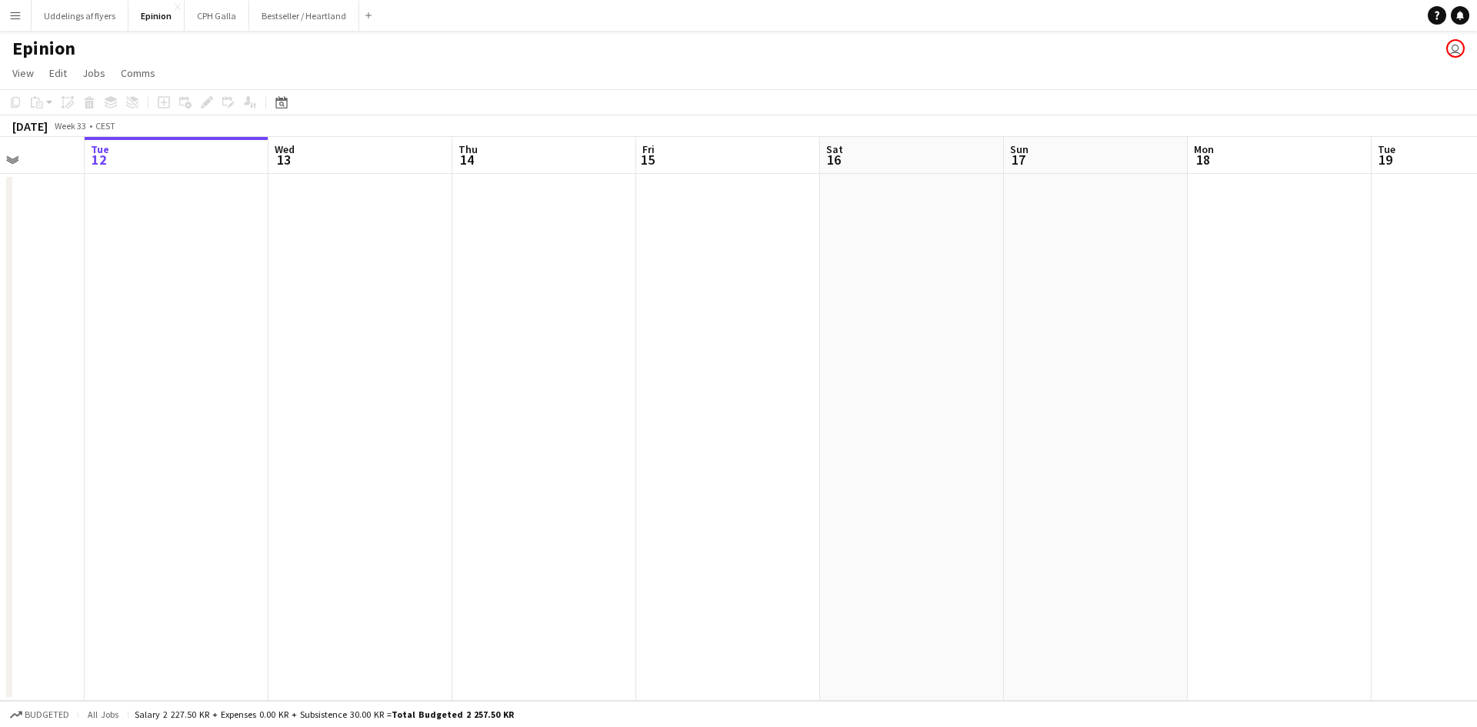
drag, startPoint x: 849, startPoint y: 507, endPoint x: 524, endPoint y: 523, distance: 325.8
click at [466, 542] on app-calendar-viewport "Sat 9 Sun 10 Mon 11 Tue 12 Wed 13 Thu 14 Fri 15 Sat 16 Sun 17 Mon 18 Tue 19 Wed…" at bounding box center [738, 419] width 1477 height 564
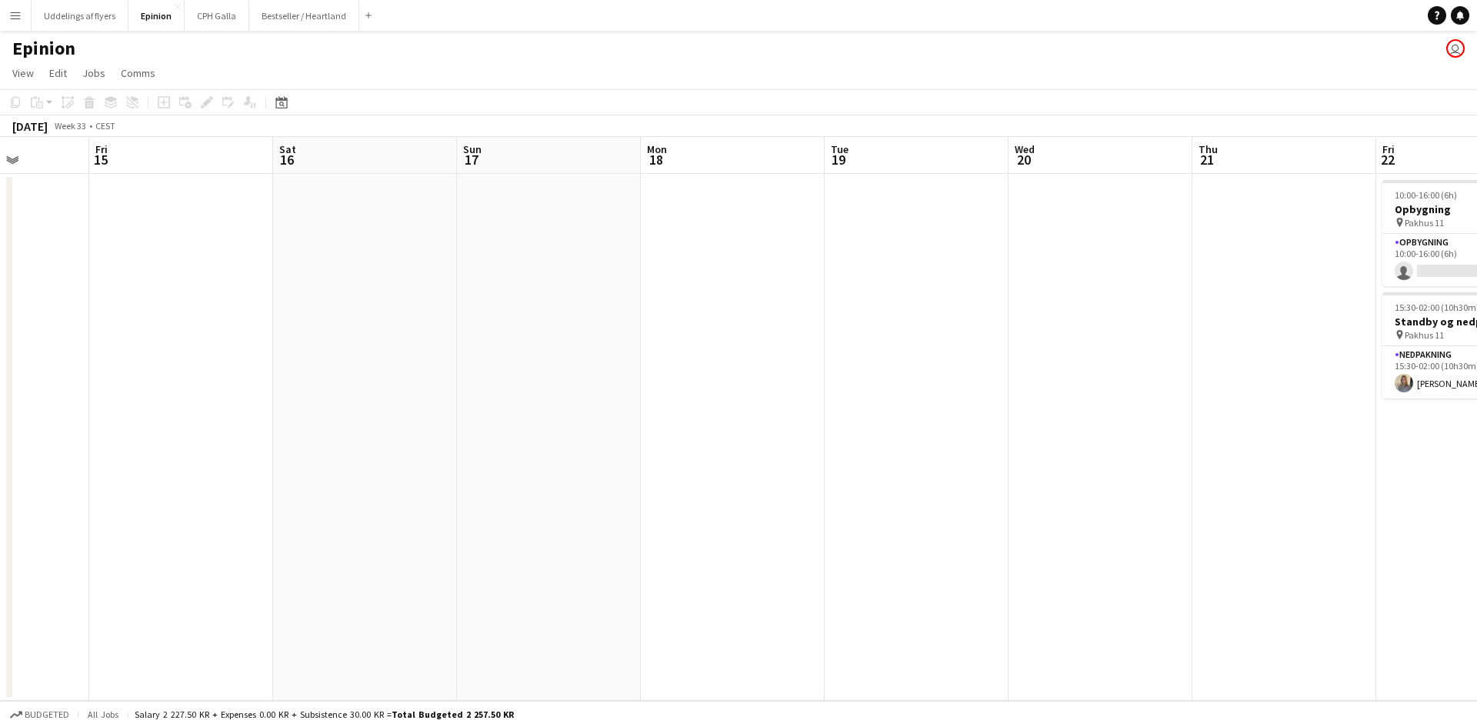
drag, startPoint x: 969, startPoint y: 447, endPoint x: 759, endPoint y: 475, distance: 211.9
click at [759, 475] on app-calendar-viewport "Tue 12 Wed 13 Thu 14 Fri 15 Sat 16 Sun 17 Mon 18 Tue 19 Wed 20 Thu 21 Fri 22 1/…" at bounding box center [738, 419] width 1477 height 564
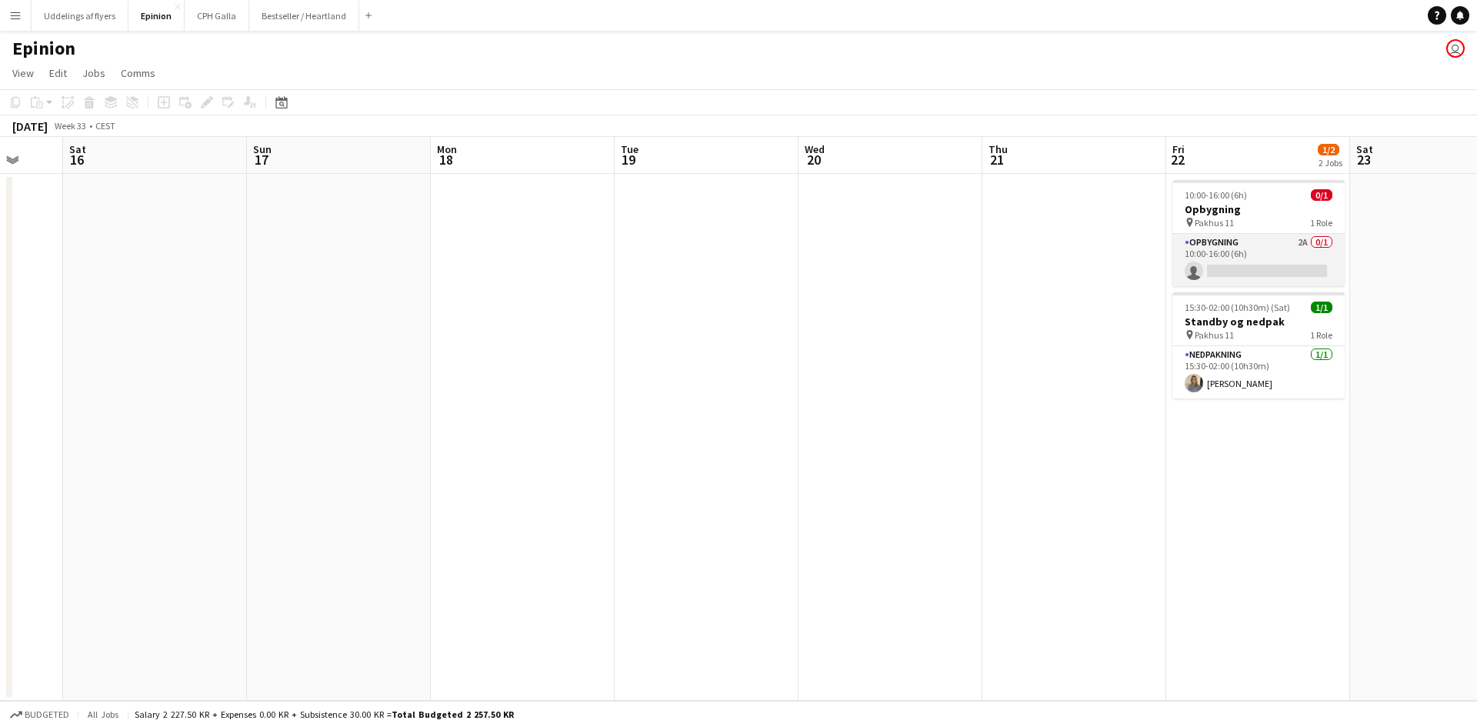
click at [1272, 268] on app-card-role "Opbygning 2A 0/1 10:00-16:00 (6h) single-neutral-actions" at bounding box center [1258, 260] width 172 height 52
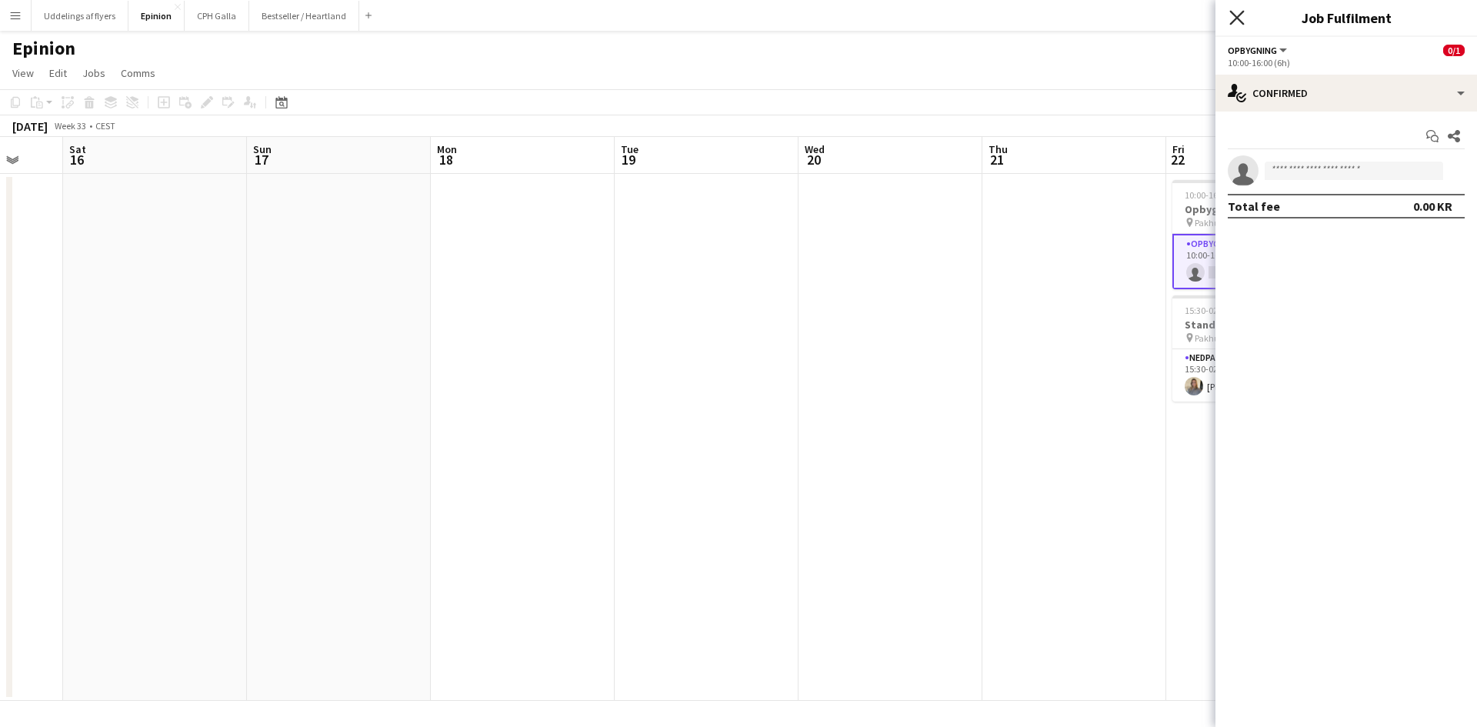
click at [1235, 14] on icon "Close pop-in" at bounding box center [1236, 17] width 15 height 15
